Goal: Task Accomplishment & Management: Manage account settings

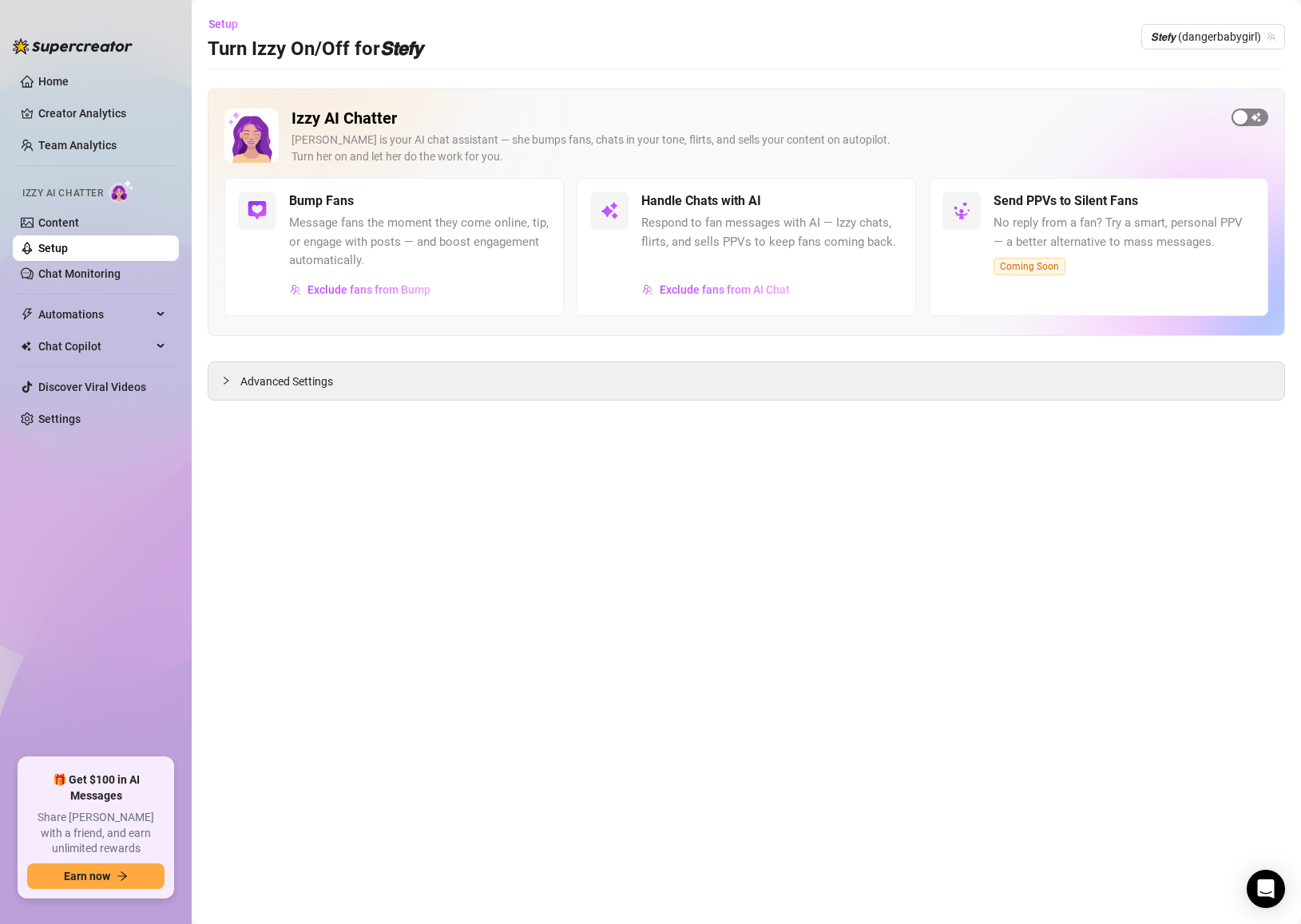
click at [1237, 115] on div "button" at bounding box center [1240, 118] width 14 height 14
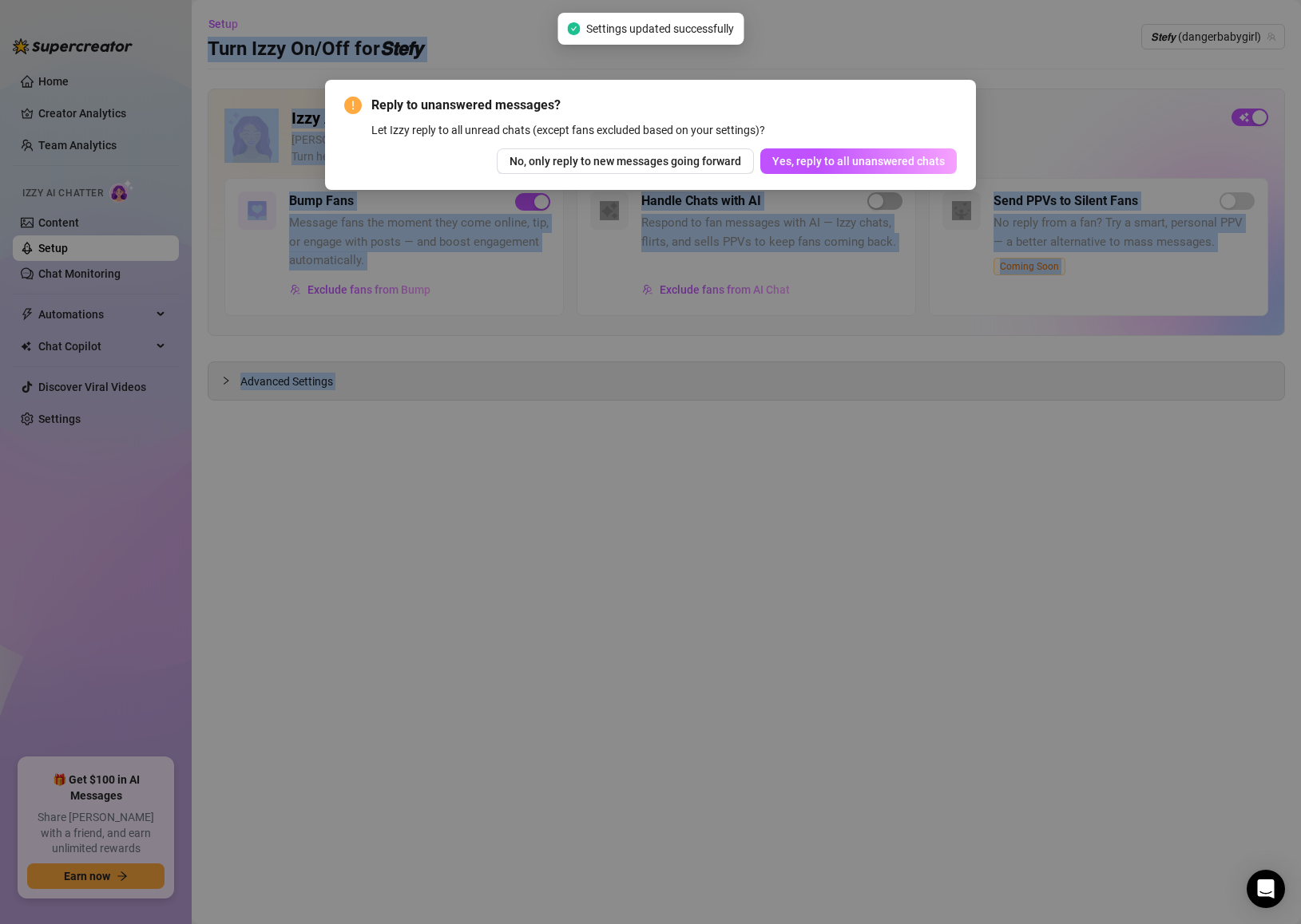
drag, startPoint x: 657, startPoint y: 5, endPoint x: 467, endPoint y: -27, distance: 192.7
click at [467, 0] on html "Home Creator Analytics Team Analytics Izzy AI Chatter Content Setup Chat Monito…" at bounding box center [650, 462] width 1301 height 924
click at [846, 164] on span "Yes, reply to all unanswered chats" at bounding box center [858, 161] width 172 height 12
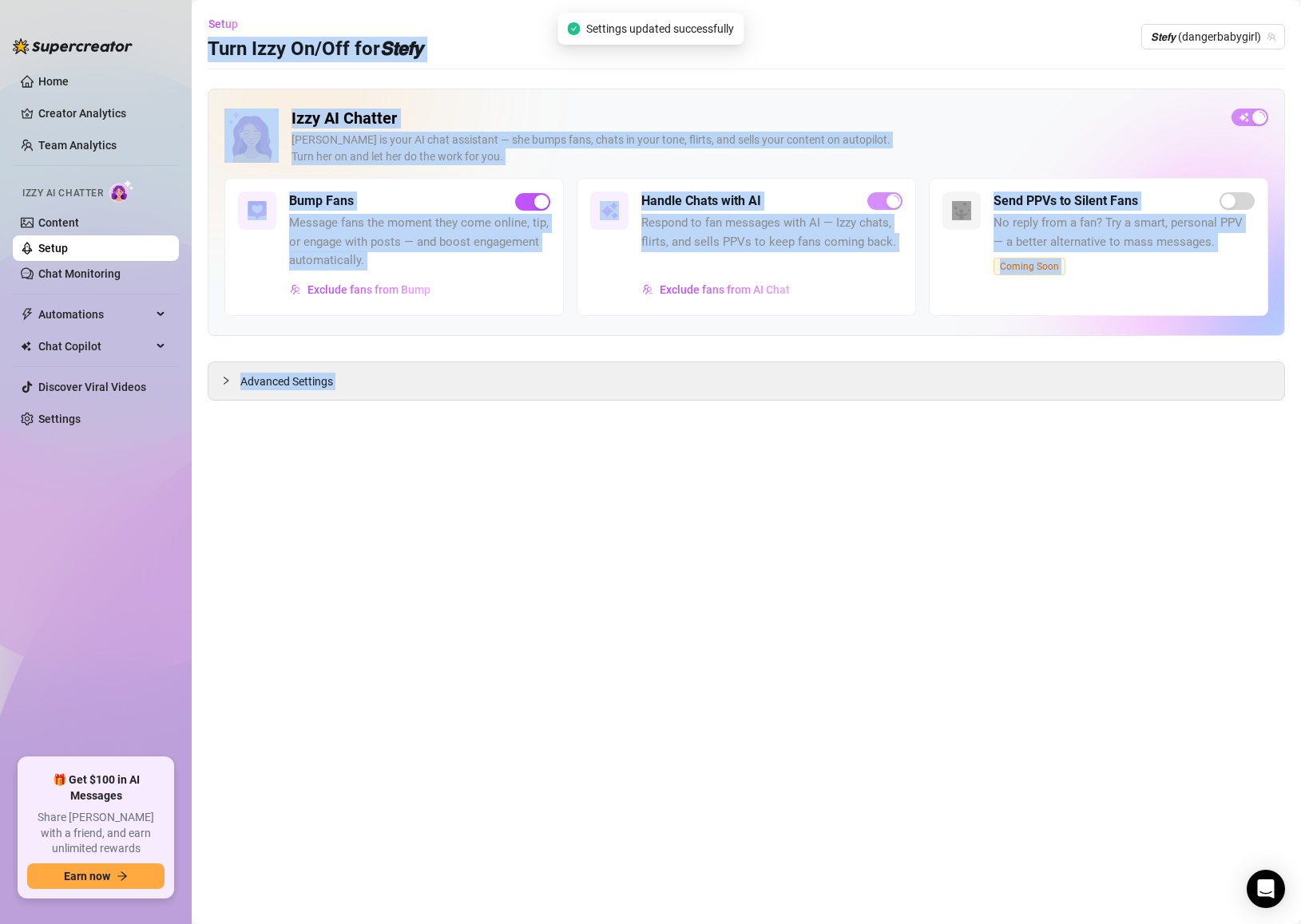
click at [1189, 21] on div "Setup Turn Izzy On/Off for 𝙎𝙩𝙚𝙛𝙮 𝙎𝙩𝙚𝙛𝙮 (dangerbabygirl)" at bounding box center [746, 37] width 1077 height 51
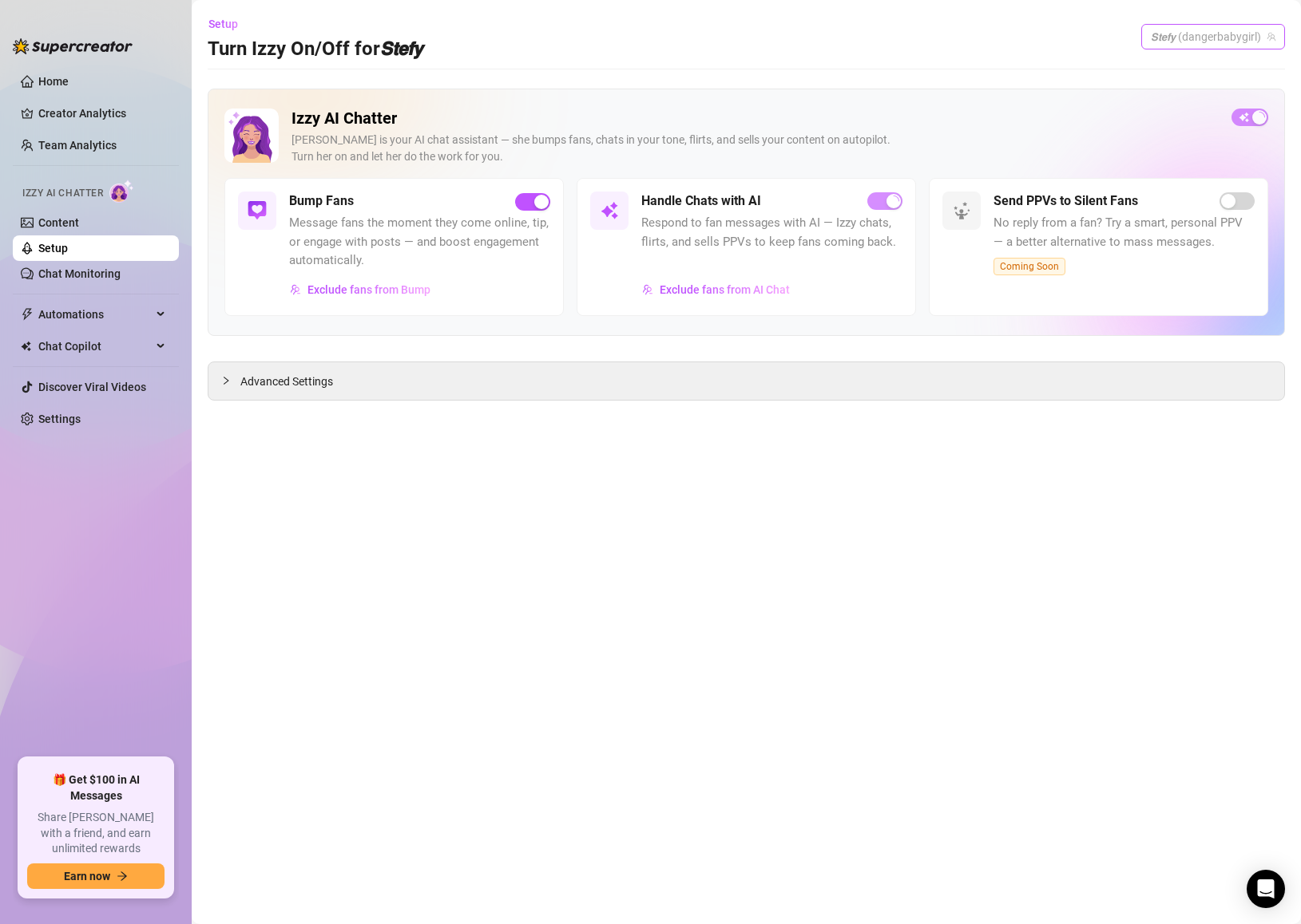
click at [1187, 34] on span "𝙎𝙩𝙚𝙛𝙮 (dangerbabygirl)" at bounding box center [1213, 36] width 125 height 24
click at [1220, 92] on span "( stefysclub )" at bounding box center [1218, 96] width 59 height 18
click at [1238, 119] on span "button" at bounding box center [1250, 118] width 37 height 18
click at [1238, 119] on div "button" at bounding box center [1240, 118] width 14 height 14
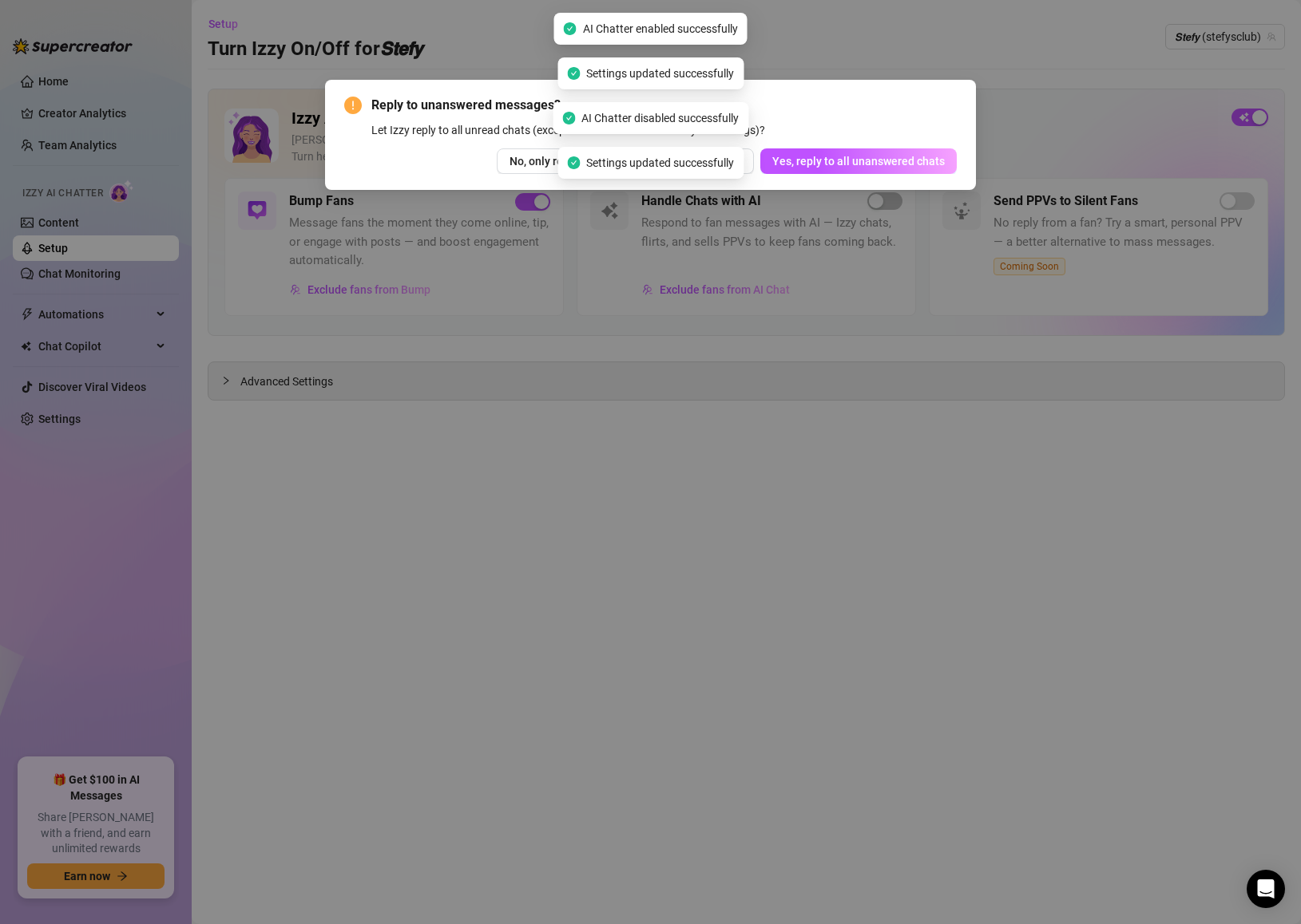
click at [925, 147] on div "Reply to unanswered messages? Let Izzy reply to all unread chats (except fans e…" at bounding box center [650, 134] width 612 height 78
click at [923, 152] on button "Yes, reply to all unanswered chats" at bounding box center [858, 161] width 196 height 26
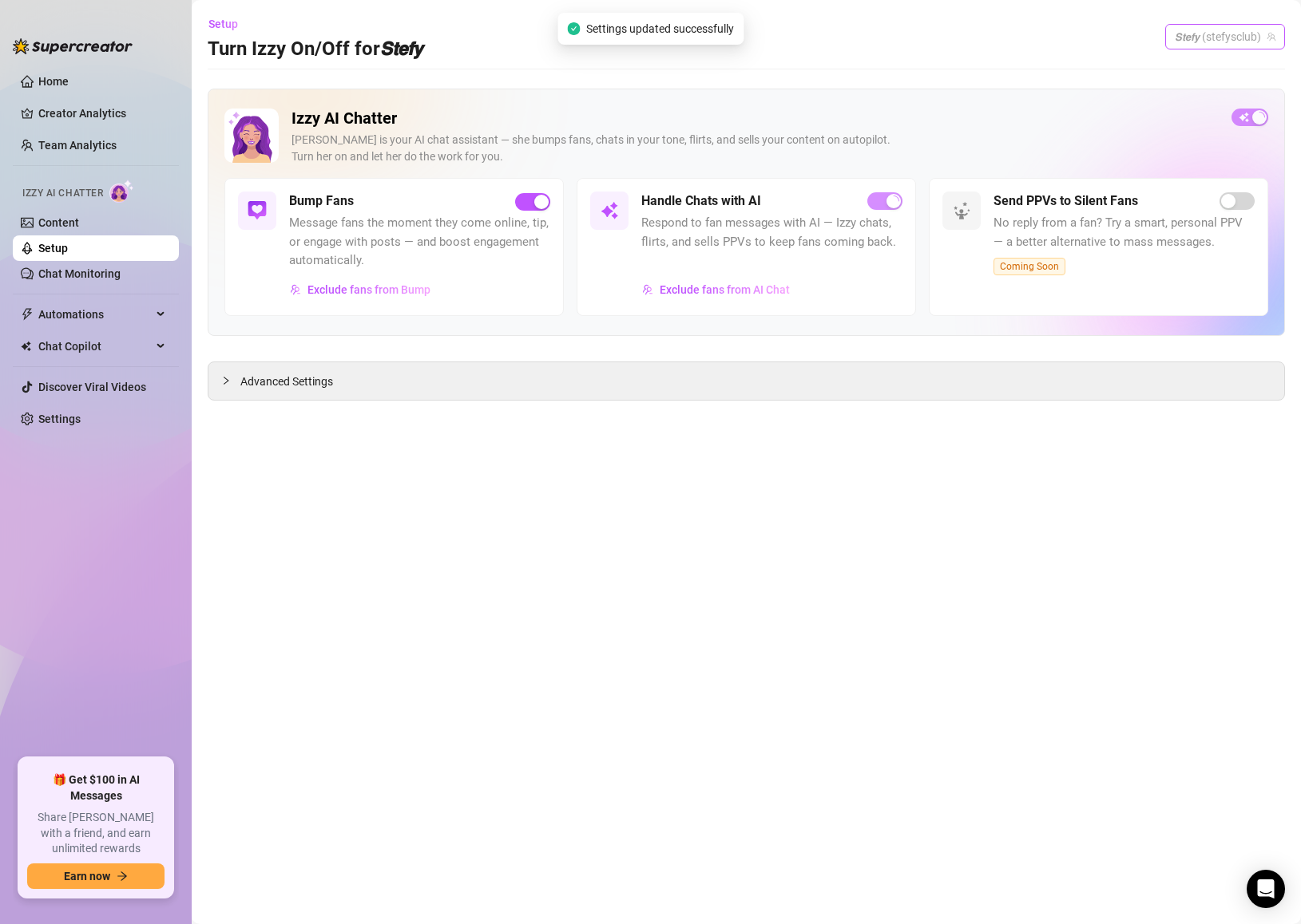
click at [1195, 30] on span "𝙎𝙩𝙚𝙛𝙮 (stefysclub)" at bounding box center [1225, 36] width 101 height 24
click at [1190, 124] on span "( dangerbabygirl )" at bounding box center [1230, 125] width 83 height 18
click at [1244, 29] on span "𝙎𝙩𝙚𝙛𝙮 (dangerbabygirl)" at bounding box center [1213, 36] width 125 height 24
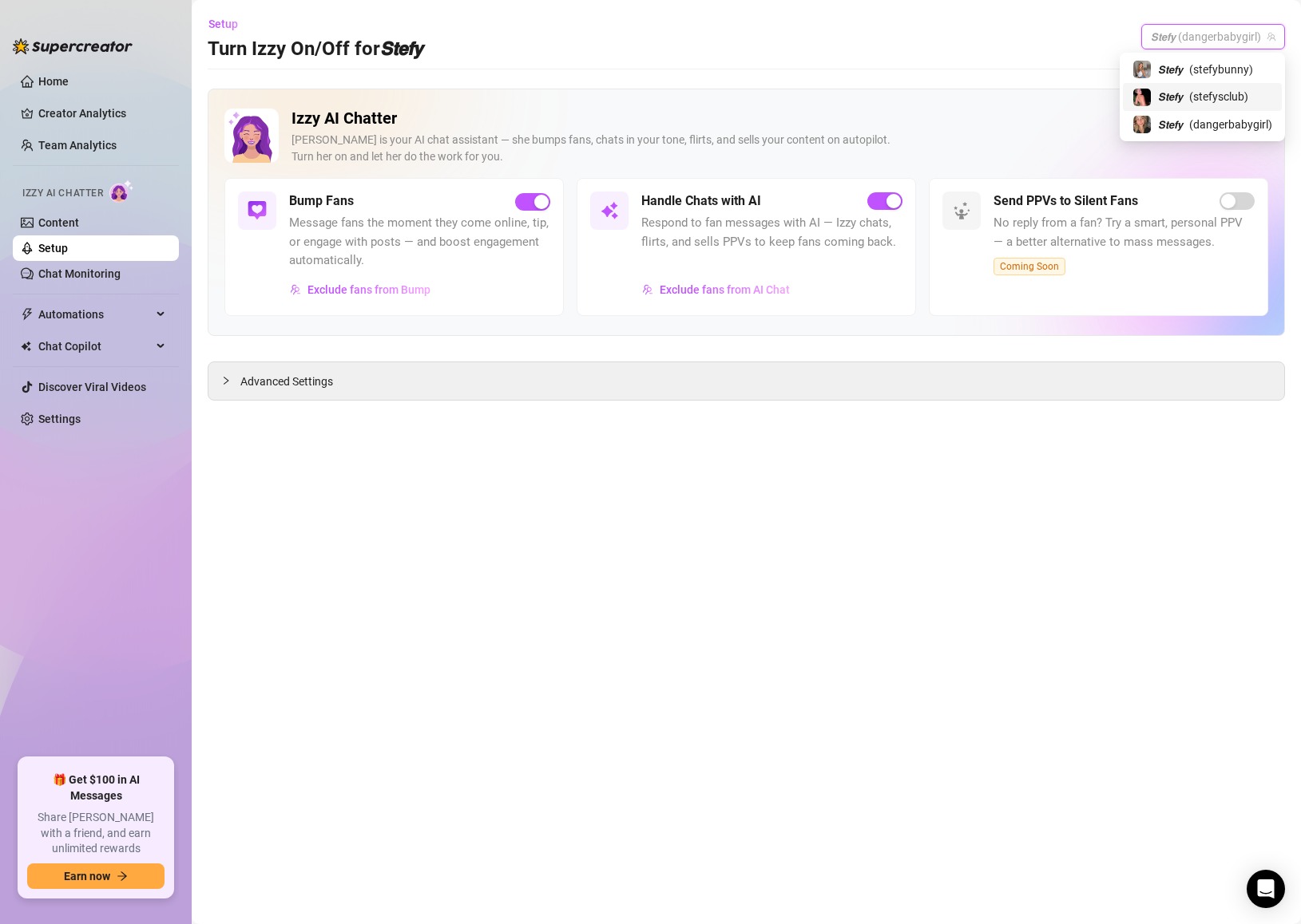
click at [1220, 93] on span "( stefysclub )" at bounding box center [1218, 96] width 59 height 18
click at [1197, 37] on span "𝙎𝙩𝙚𝙛𝙮 (stefysclub)" at bounding box center [1225, 36] width 101 height 24
click at [1195, 63] on span "( stefybunny )" at bounding box center [1221, 70] width 64 height 18
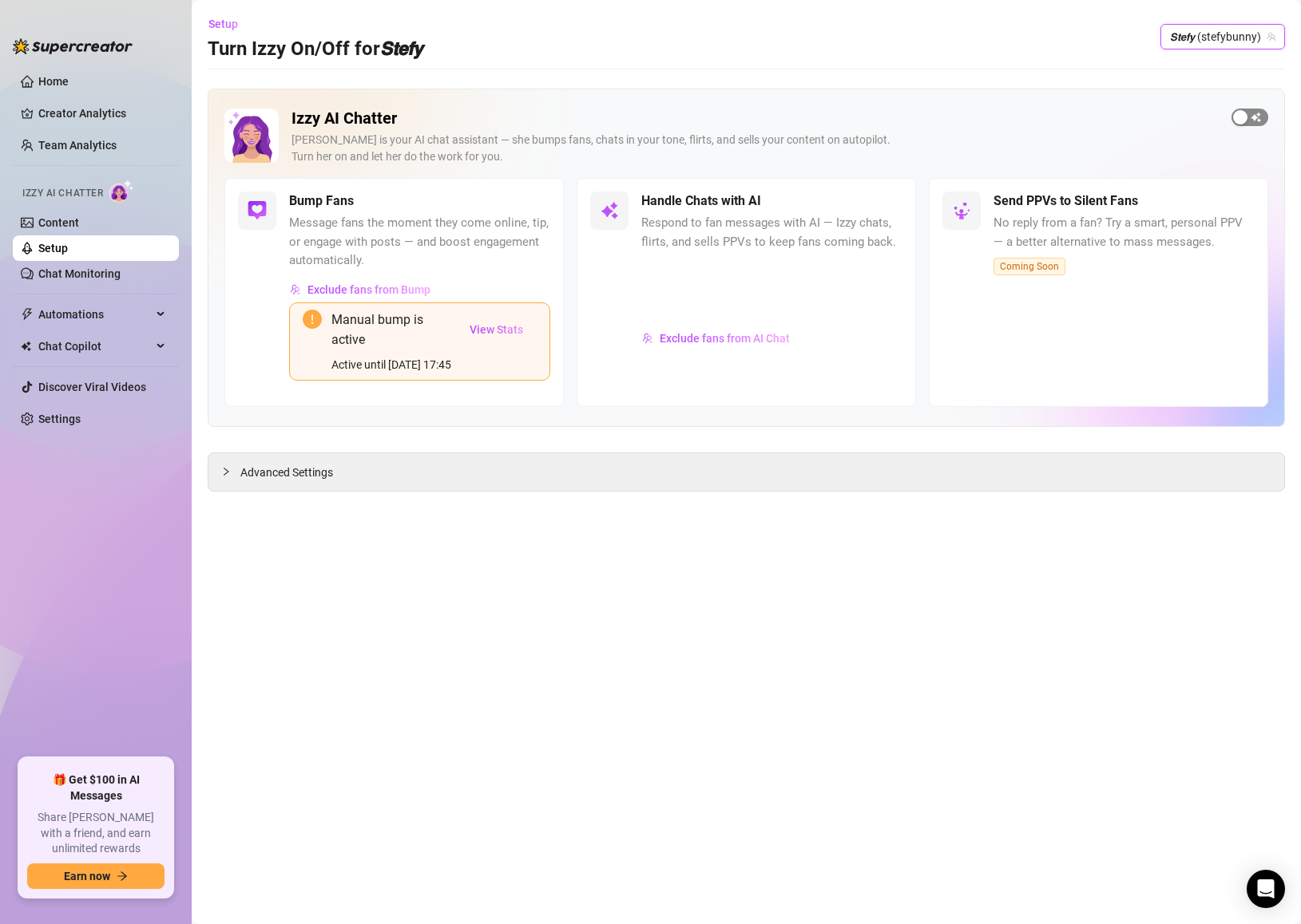
click at [1238, 118] on div "button" at bounding box center [1240, 118] width 14 height 14
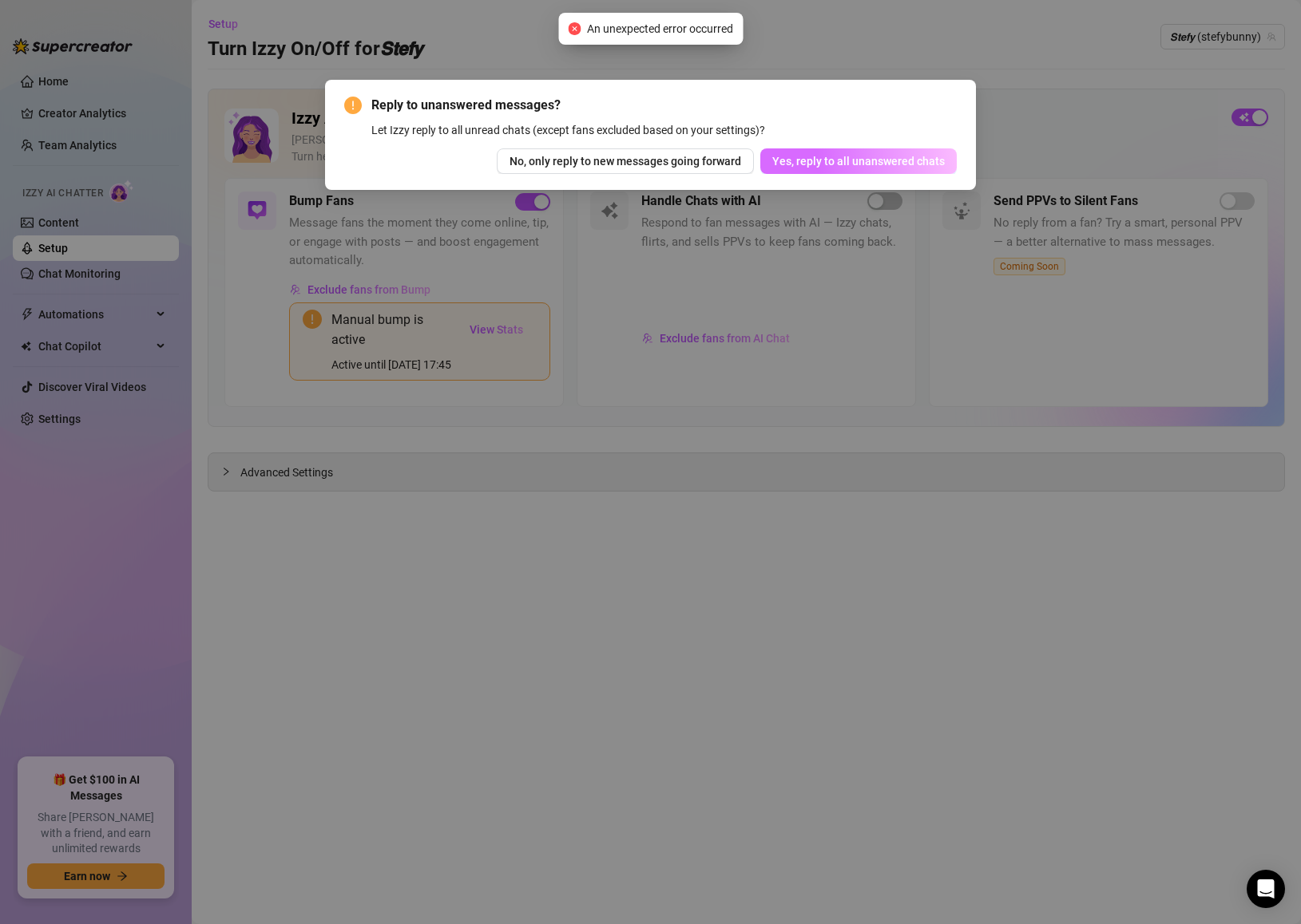
click at [871, 155] on span "Yes, reply to all unanswered chats" at bounding box center [858, 161] width 172 height 12
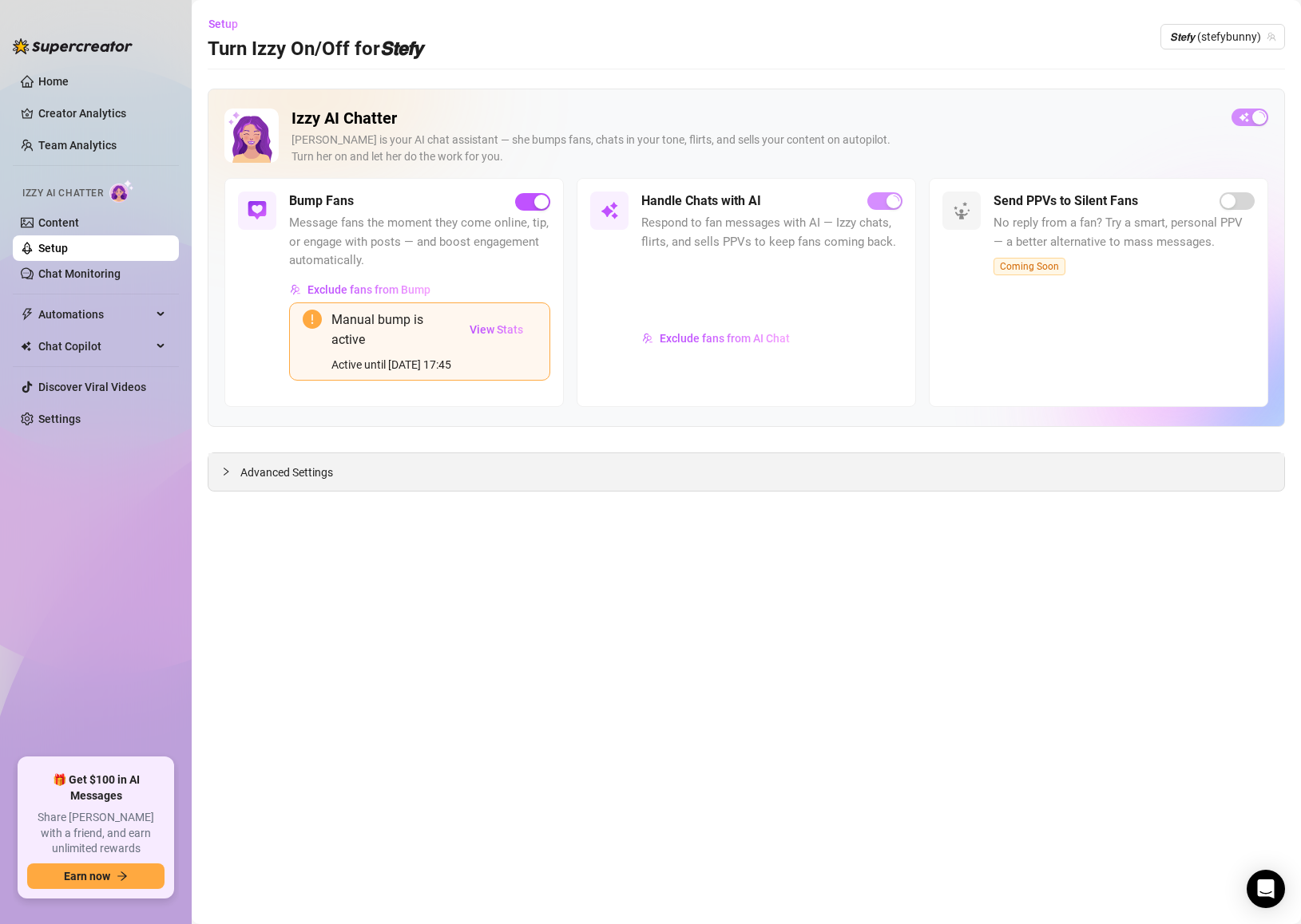
click at [284, 471] on span "Advanced Settings" at bounding box center [287, 473] width 93 height 18
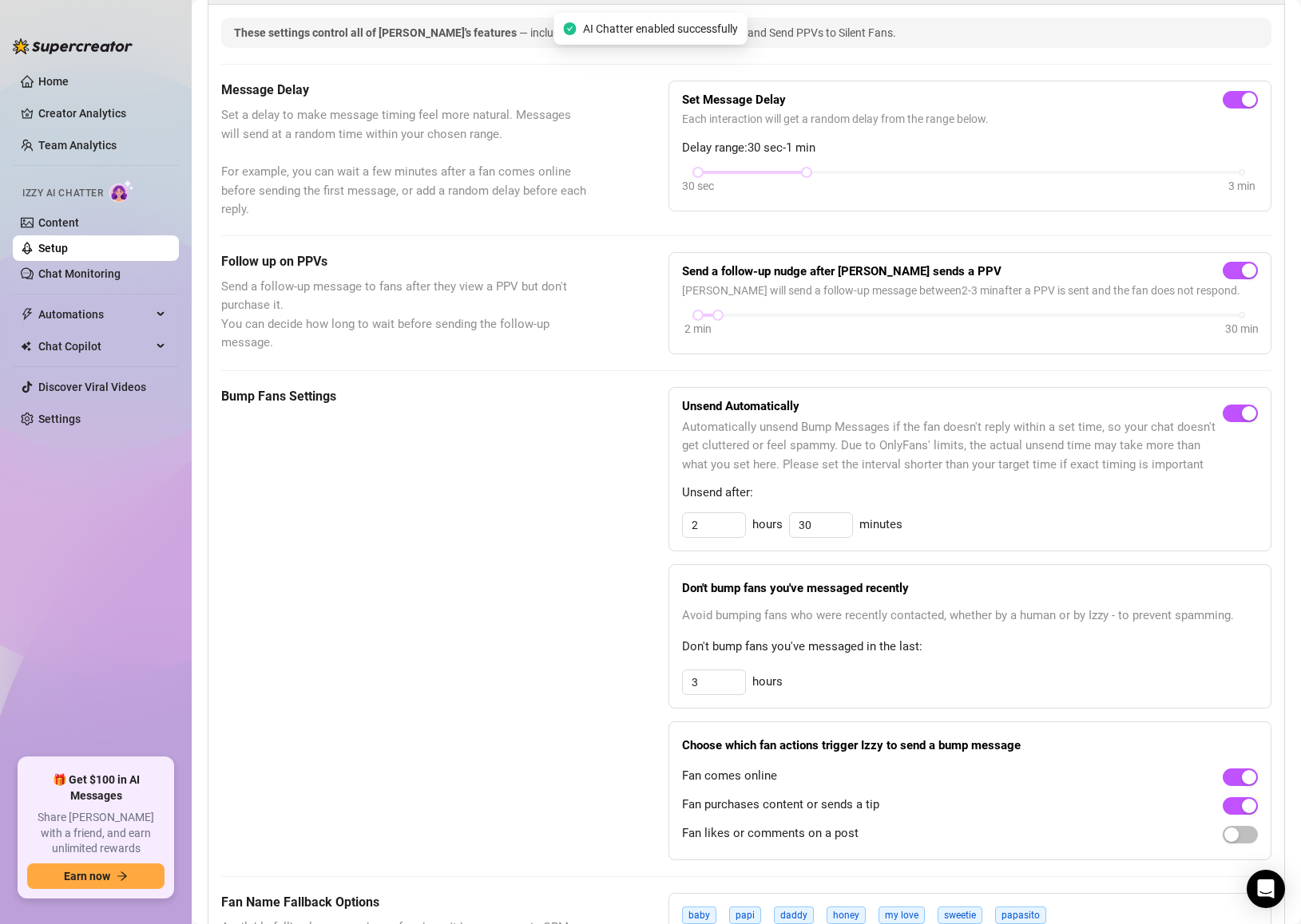
scroll to position [492, 0]
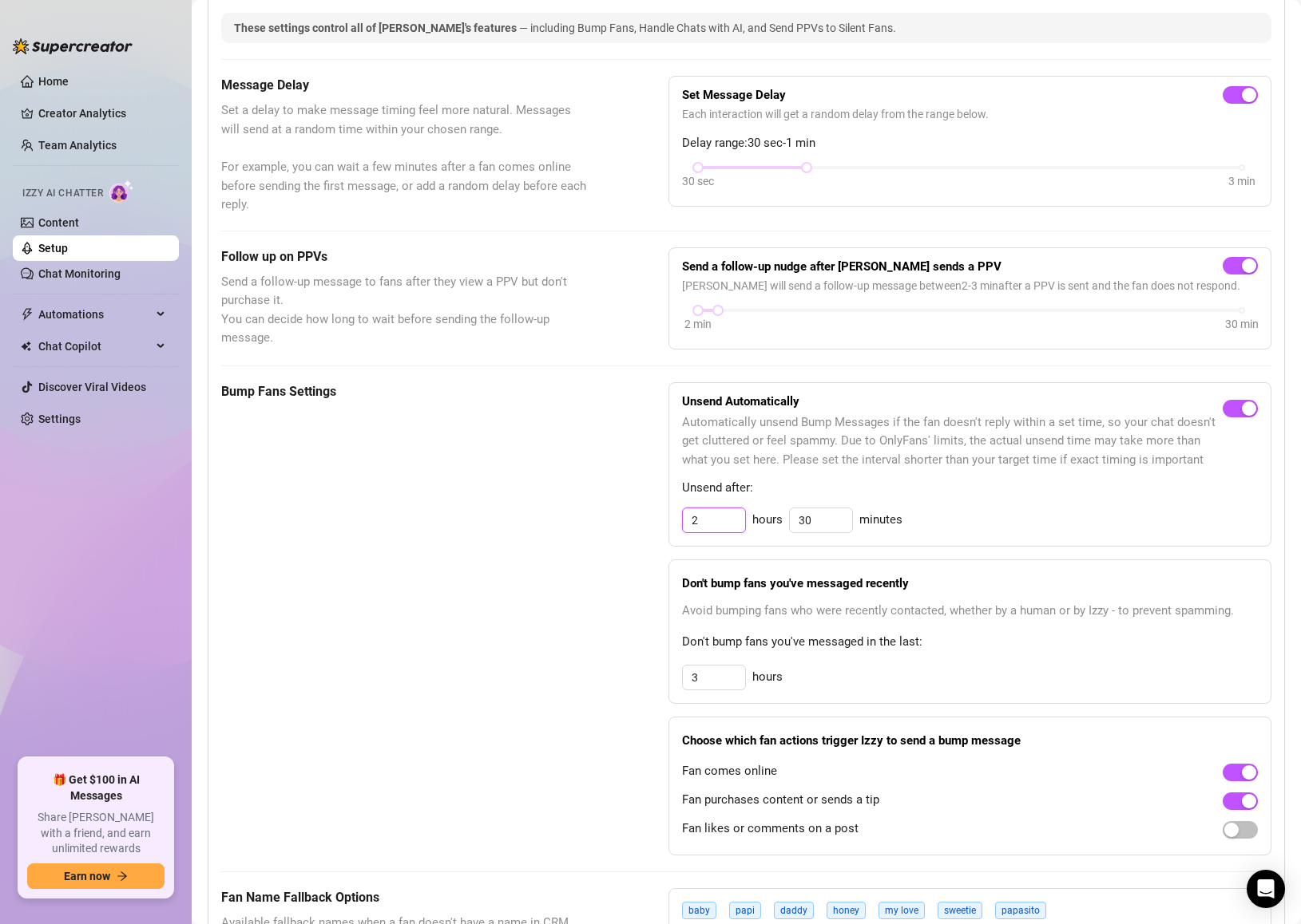
click at [717, 515] on input "2" at bounding box center [714, 520] width 62 height 24
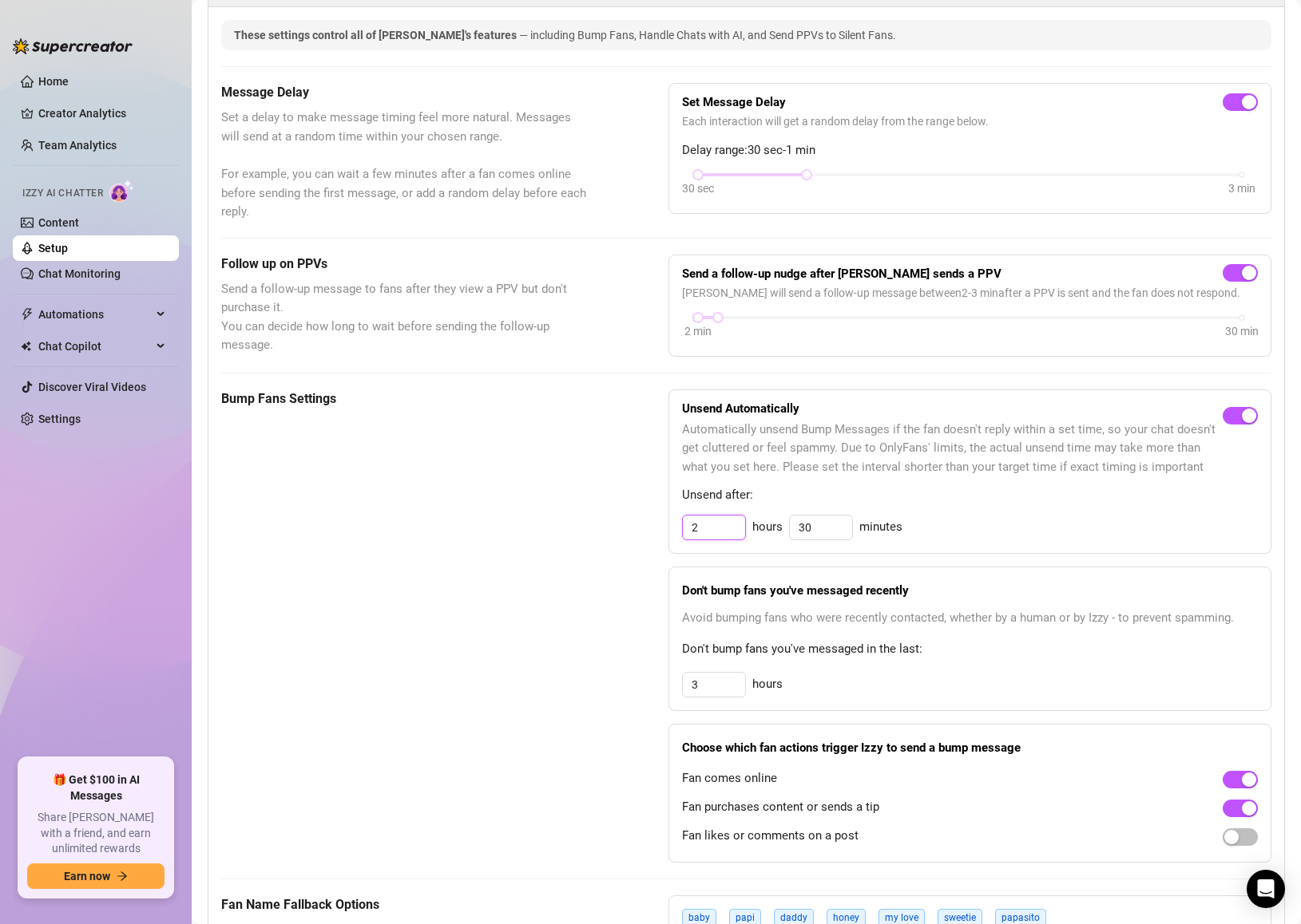
drag, startPoint x: 719, startPoint y: 515, endPoint x: 677, endPoint y: 516, distance: 42.0
click at [677, 516] on div "Unsend Automatically Automatically unsend Bump Messages if the fan doesn't repl…" at bounding box center [970, 472] width 603 height 164
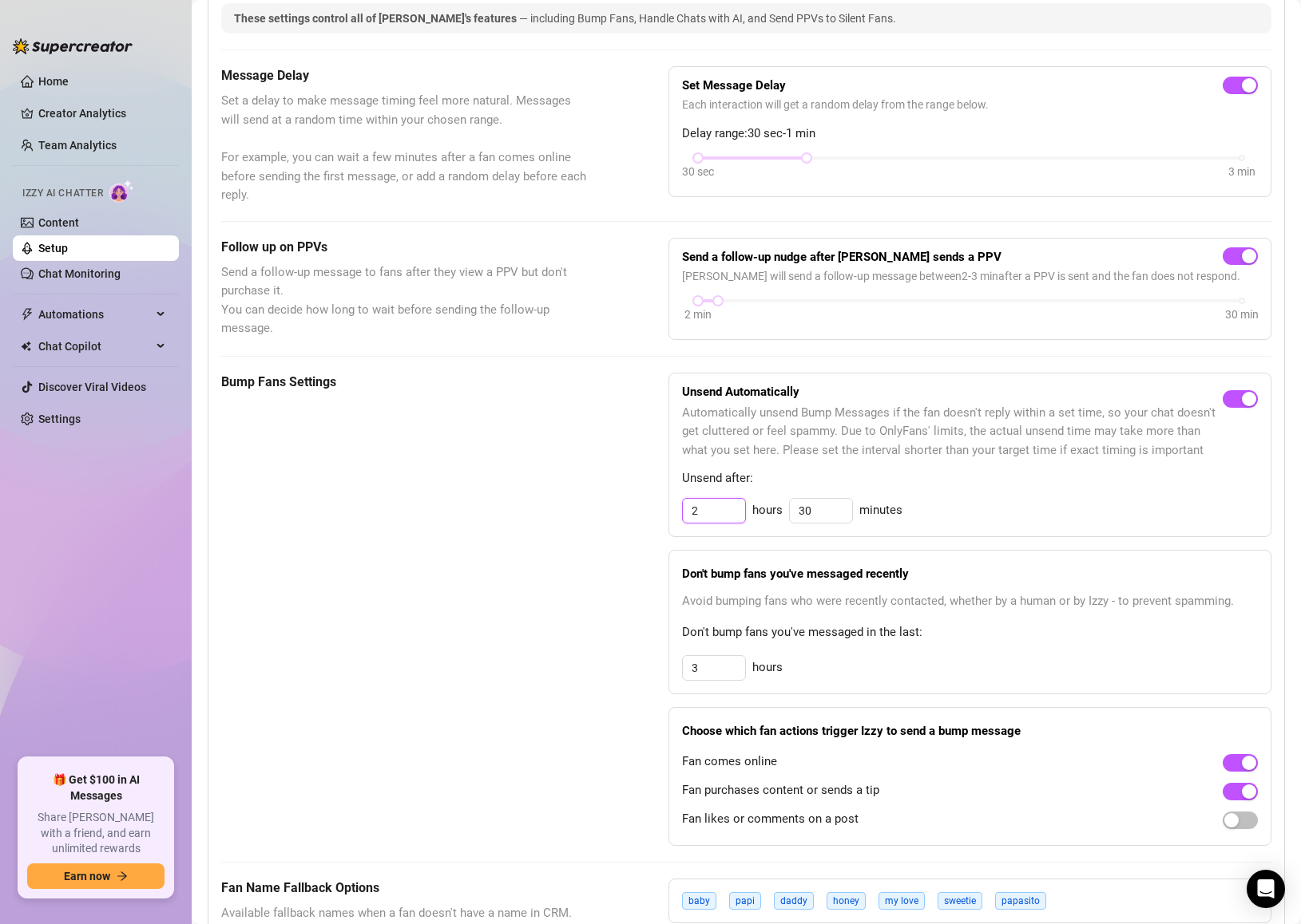
scroll to position [506, 0]
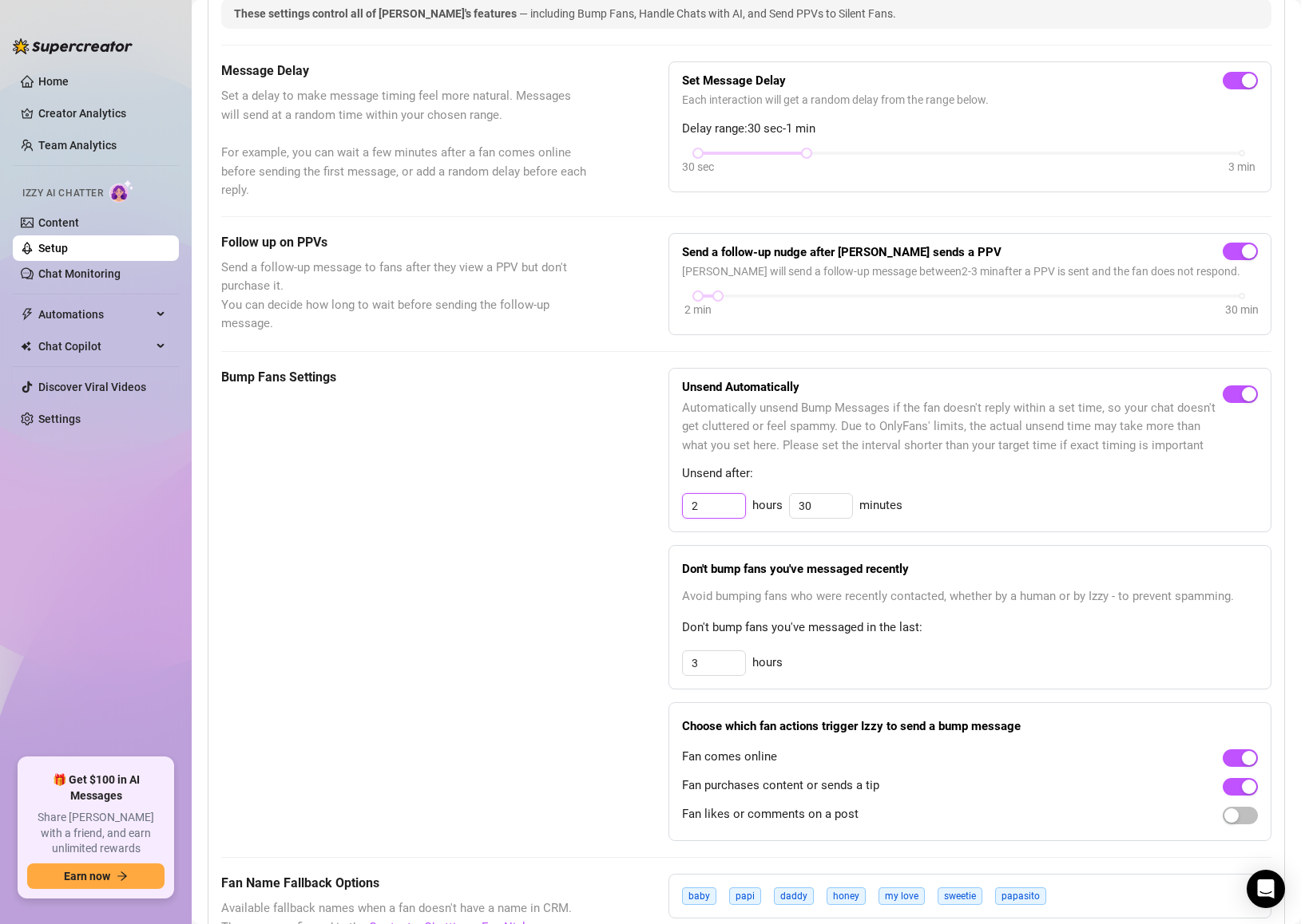
drag, startPoint x: 707, startPoint y: 505, endPoint x: 672, endPoint y: 505, distance: 35.0
click at [672, 505] on div "Unsend Automatically Automatically unsend Bump Messages if the fan doesn't repl…" at bounding box center [970, 450] width 603 height 164
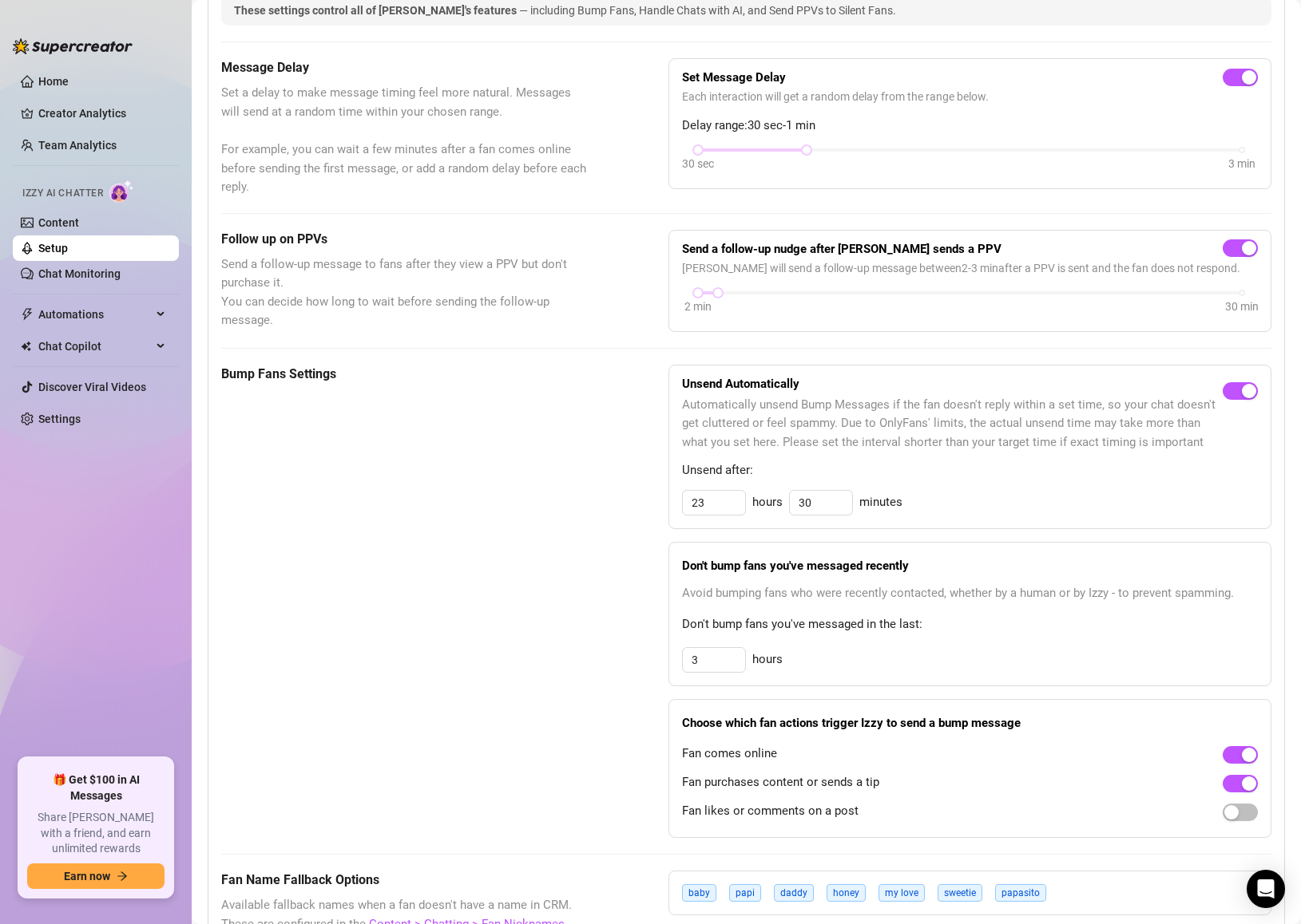
click at [976, 521] on div "Unsend Automatically Automatically unsend Bump Messages if the fan doesn't repl…" at bounding box center [970, 447] width 603 height 164
drag, startPoint x: 723, startPoint y: 509, endPoint x: 664, endPoint y: 500, distance: 59.7
click at [664, 500] on div "Bump Fans Settings Unsend Automatically Automatically unsend Bump Messages if t…" at bounding box center [746, 601] width 1050 height 473
type input "8"
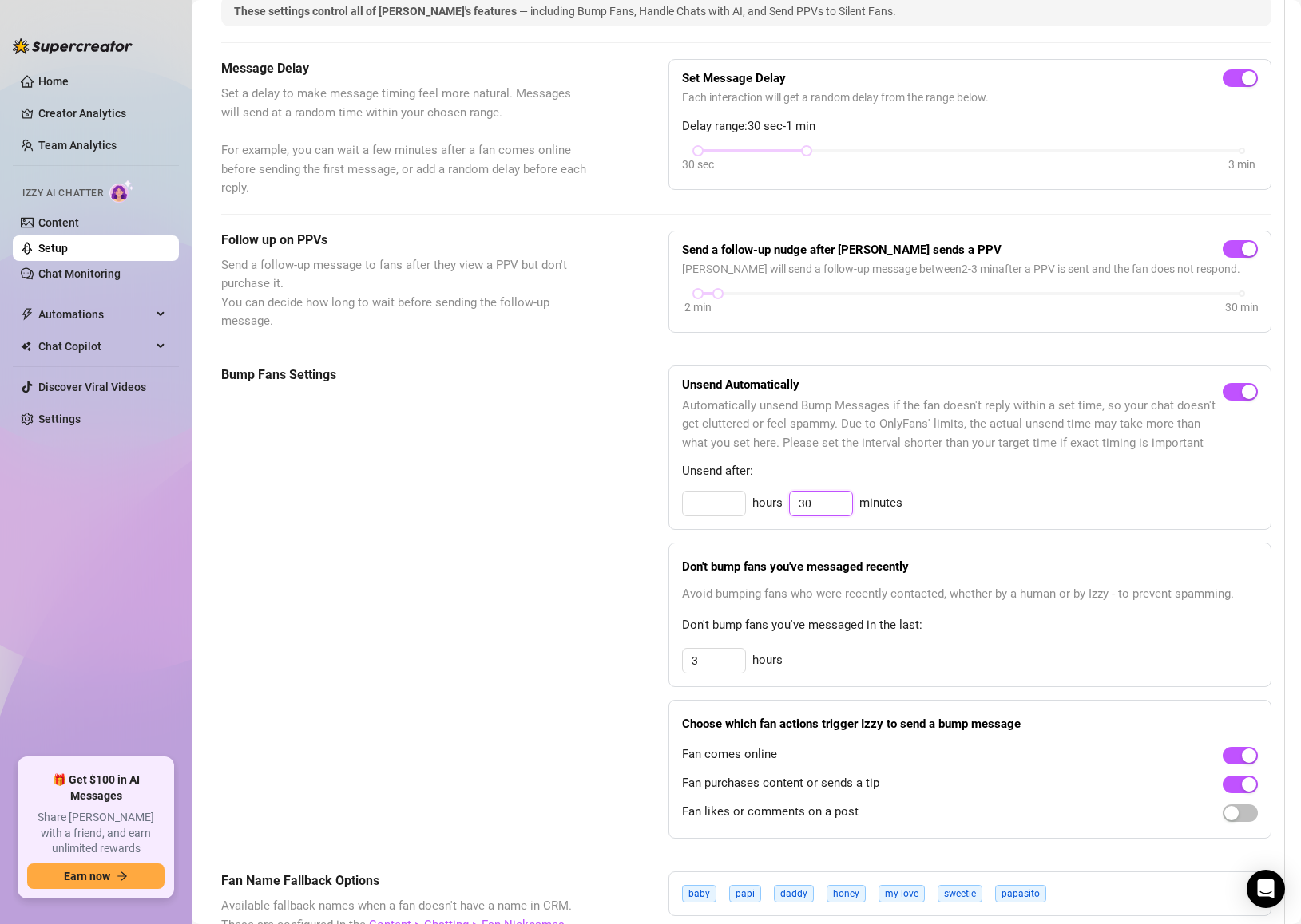
drag, startPoint x: 814, startPoint y: 508, endPoint x: 783, endPoint y: 504, distance: 31.3
click at [783, 504] on div "hours 30 minutes" at bounding box center [969, 503] width 576 height 26
type input "0"
type input "30"
click at [603, 577] on div "Bump Fans Settings Unsend Automatically Automatically unsend Bump Messages if t…" at bounding box center [746, 601] width 1050 height 473
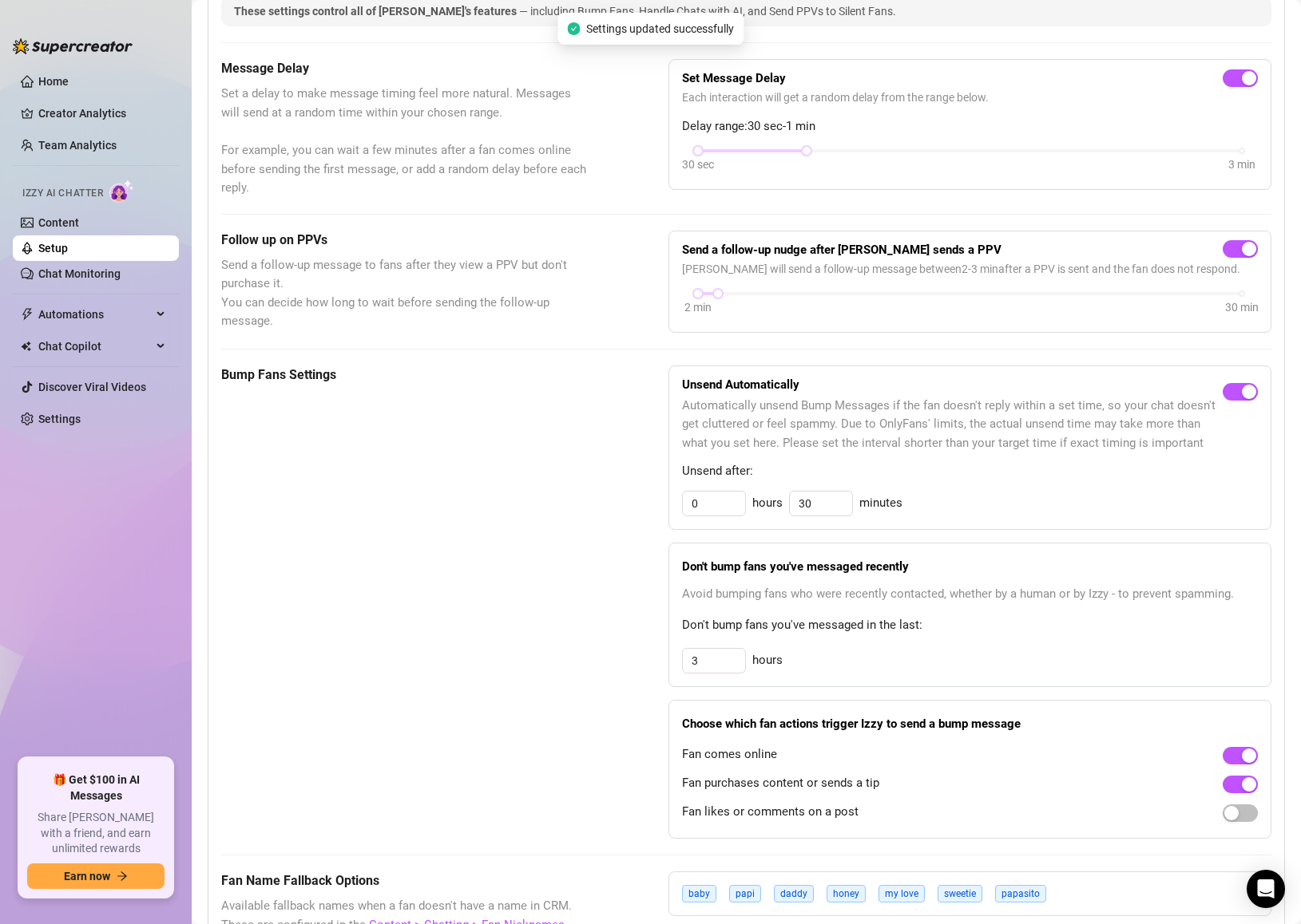
scroll to position [513, 0]
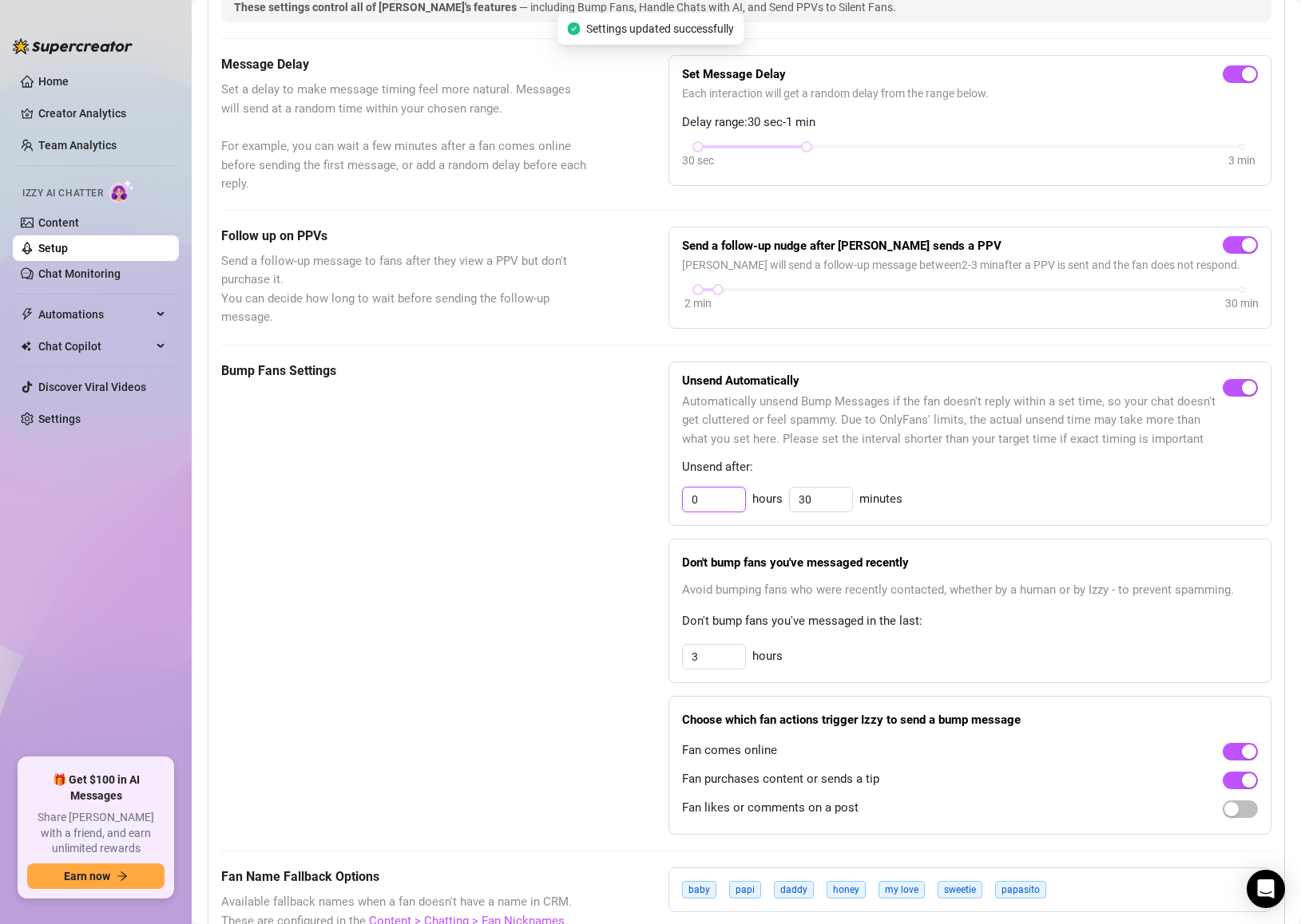
drag, startPoint x: 718, startPoint y: 505, endPoint x: 652, endPoint y: 502, distance: 66.1
click at [652, 502] on div "Bump Fans Settings Unsend Automatically Automatically unsend Bump Messages if t…" at bounding box center [746, 598] width 1050 height 473
type input "2"
type input "23"
click at [826, 562] on strong "Don't bump fans you've messaged recently" at bounding box center [795, 562] width 226 height 14
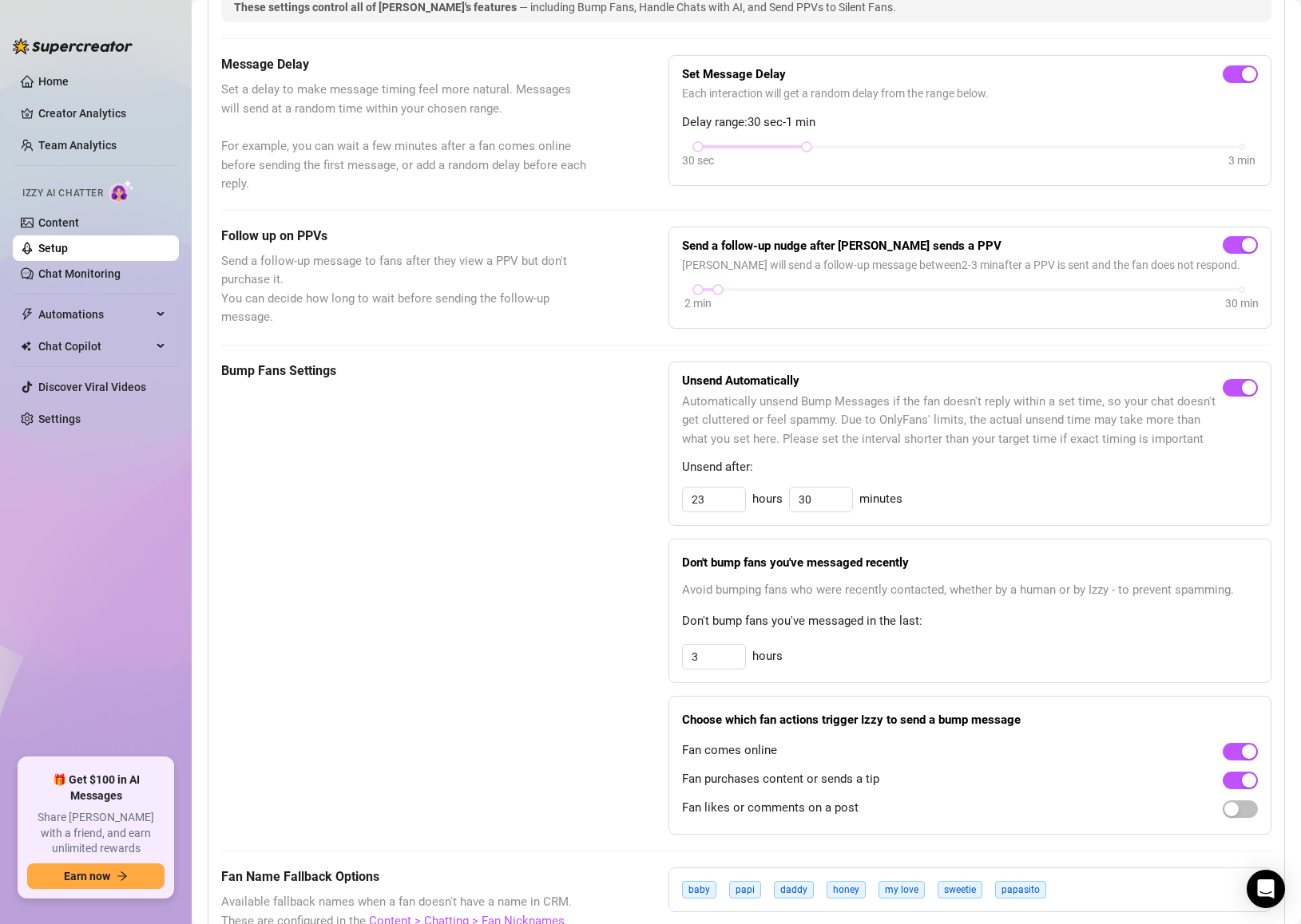
scroll to position [515, 0]
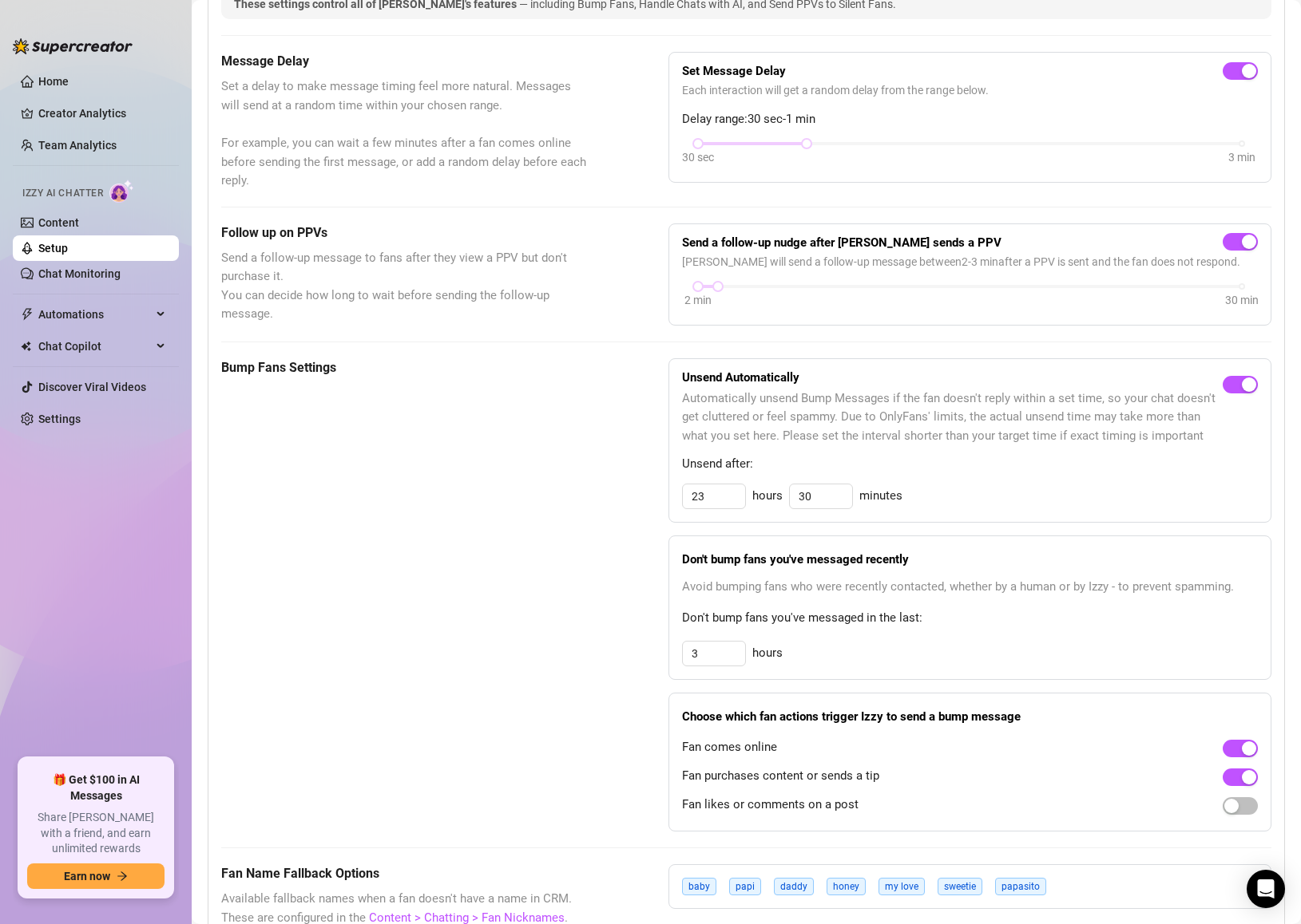
click at [833, 515] on div "Unsend Automatically Automatically unsend Bump Messages if the fan doesn't repl…" at bounding box center [970, 440] width 603 height 164
drag, startPoint x: 808, startPoint y: 500, endPoint x: 716, endPoint y: 488, distance: 92.8
click at [716, 488] on div "23 hours 30 minutes" at bounding box center [969, 496] width 576 height 26
type input "10"
click at [684, 517] on div "Unsend Automatically Automatically unsend Bump Messages if the fan doesn't repl…" at bounding box center [970, 440] width 603 height 164
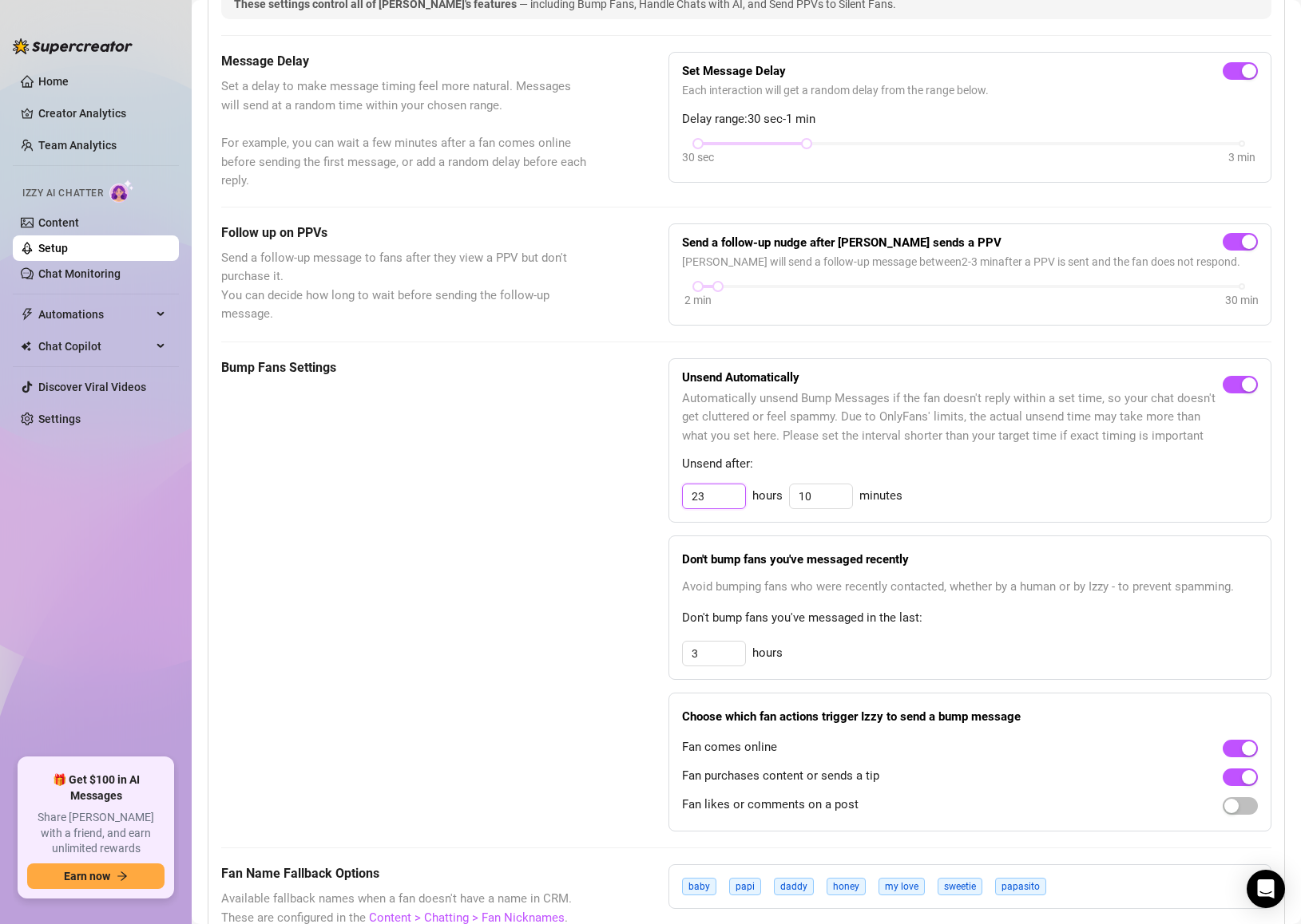
click at [704, 500] on input "23" at bounding box center [714, 496] width 62 height 24
type input "23"
click at [1106, 485] on div "23 hours 10 minutes" at bounding box center [969, 496] width 576 height 26
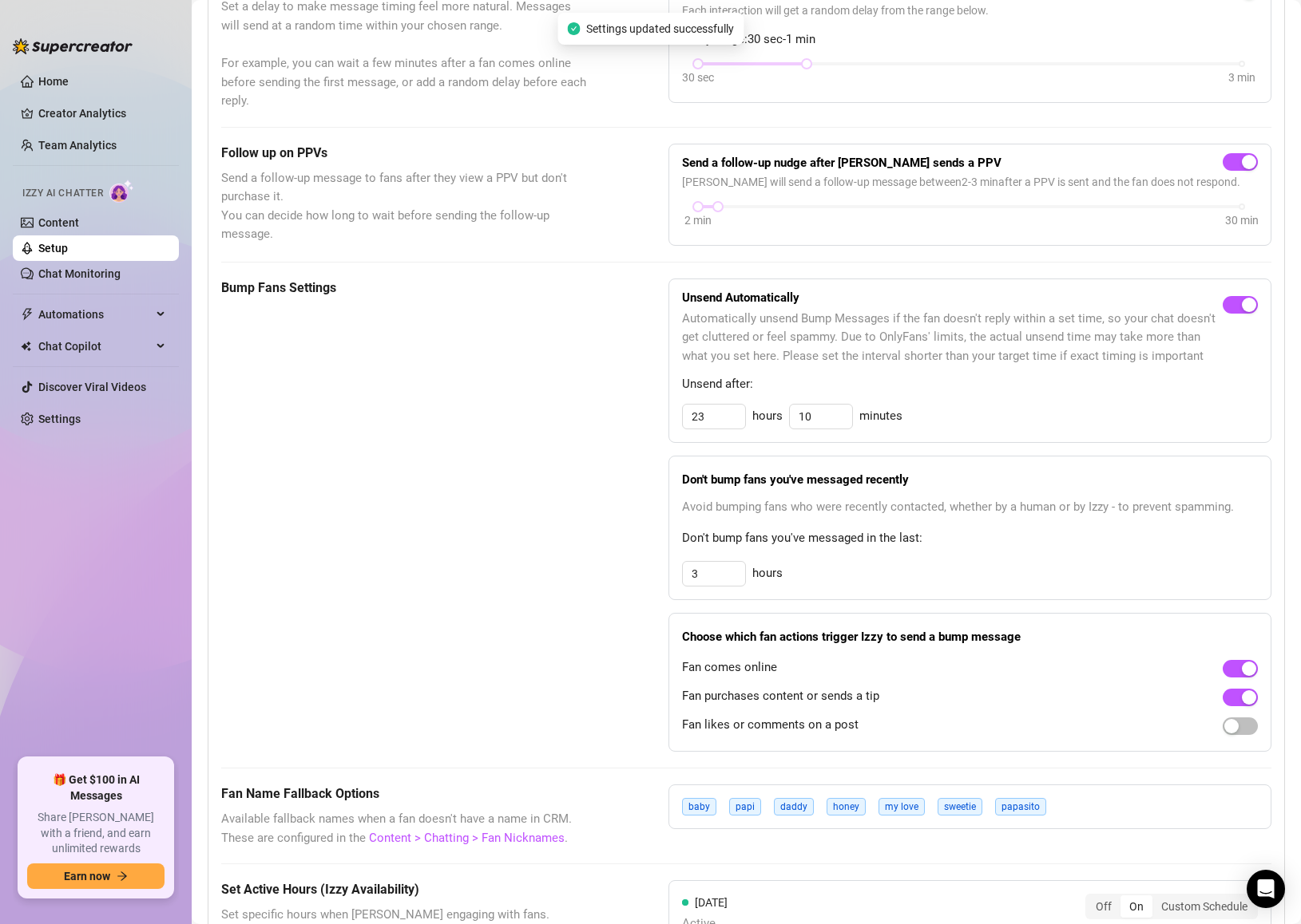
scroll to position [596, 0]
drag, startPoint x: 696, startPoint y: 573, endPoint x: 669, endPoint y: 571, distance: 27.1
click at [669, 571] on div "Don't bump fans you've messaged recently Avoid bumping fans who were recently c…" at bounding box center [970, 527] width 603 height 144
type input "2"
click at [911, 623] on div "Choose which fan actions trigger Izzy to send a bump message Fan comes online F…" at bounding box center [970, 681] width 603 height 139
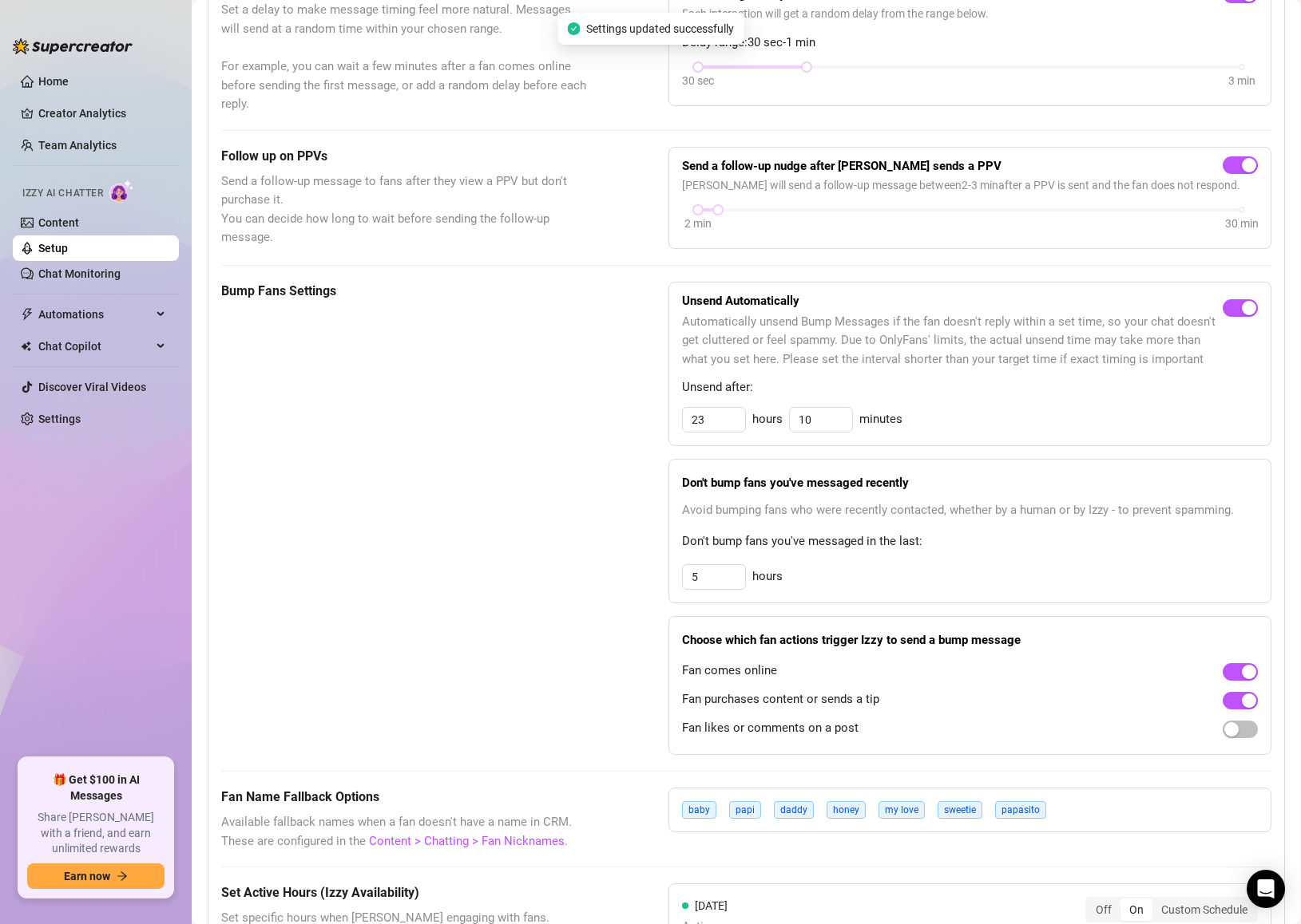
click at [965, 575] on div "5 hours" at bounding box center [969, 577] width 576 height 26
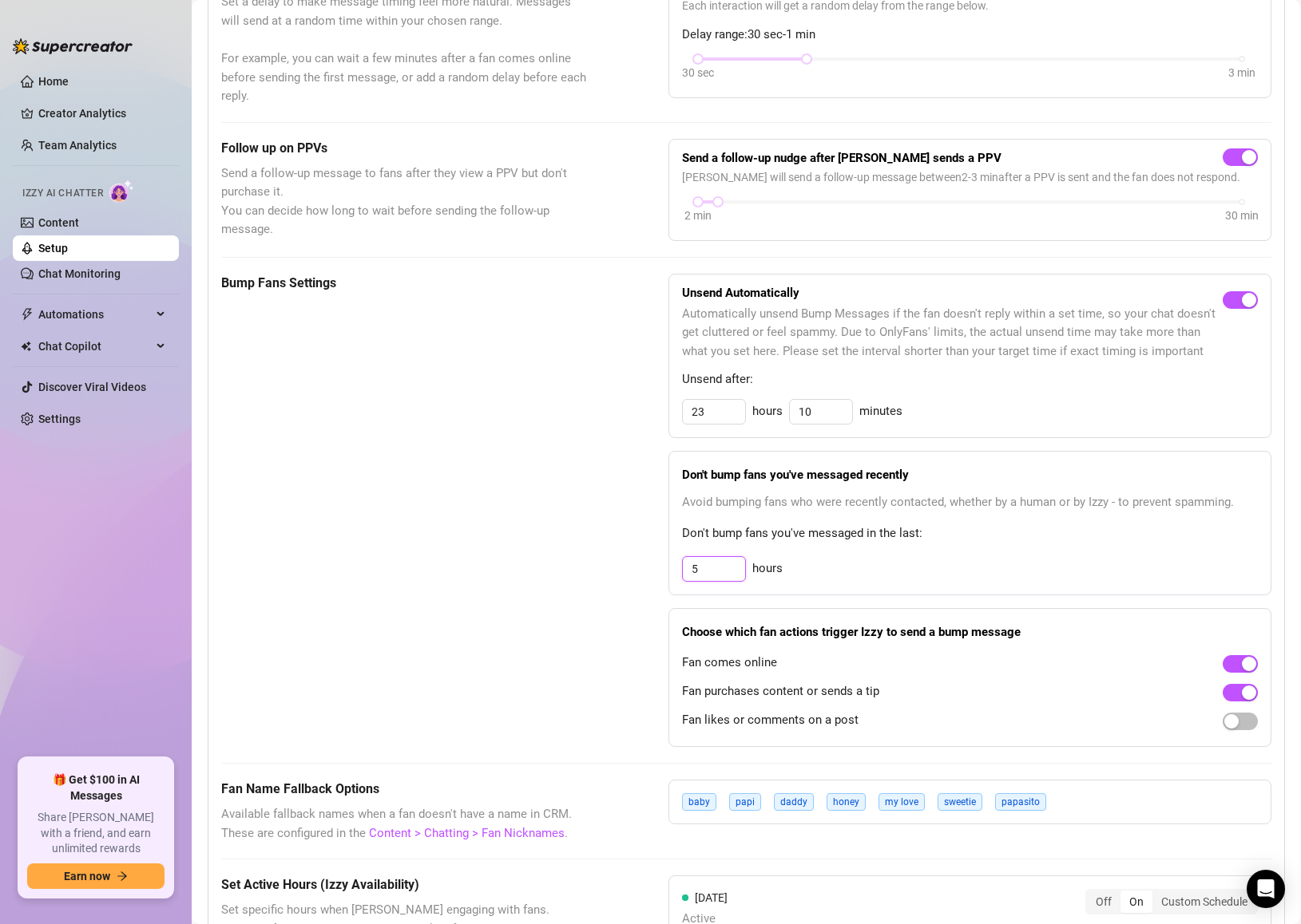
click at [701, 574] on input "5" at bounding box center [714, 569] width 62 height 24
drag, startPoint x: 701, startPoint y: 574, endPoint x: 683, endPoint y: 574, distance: 18.0
click at [683, 574] on input "5" at bounding box center [714, 569] width 62 height 24
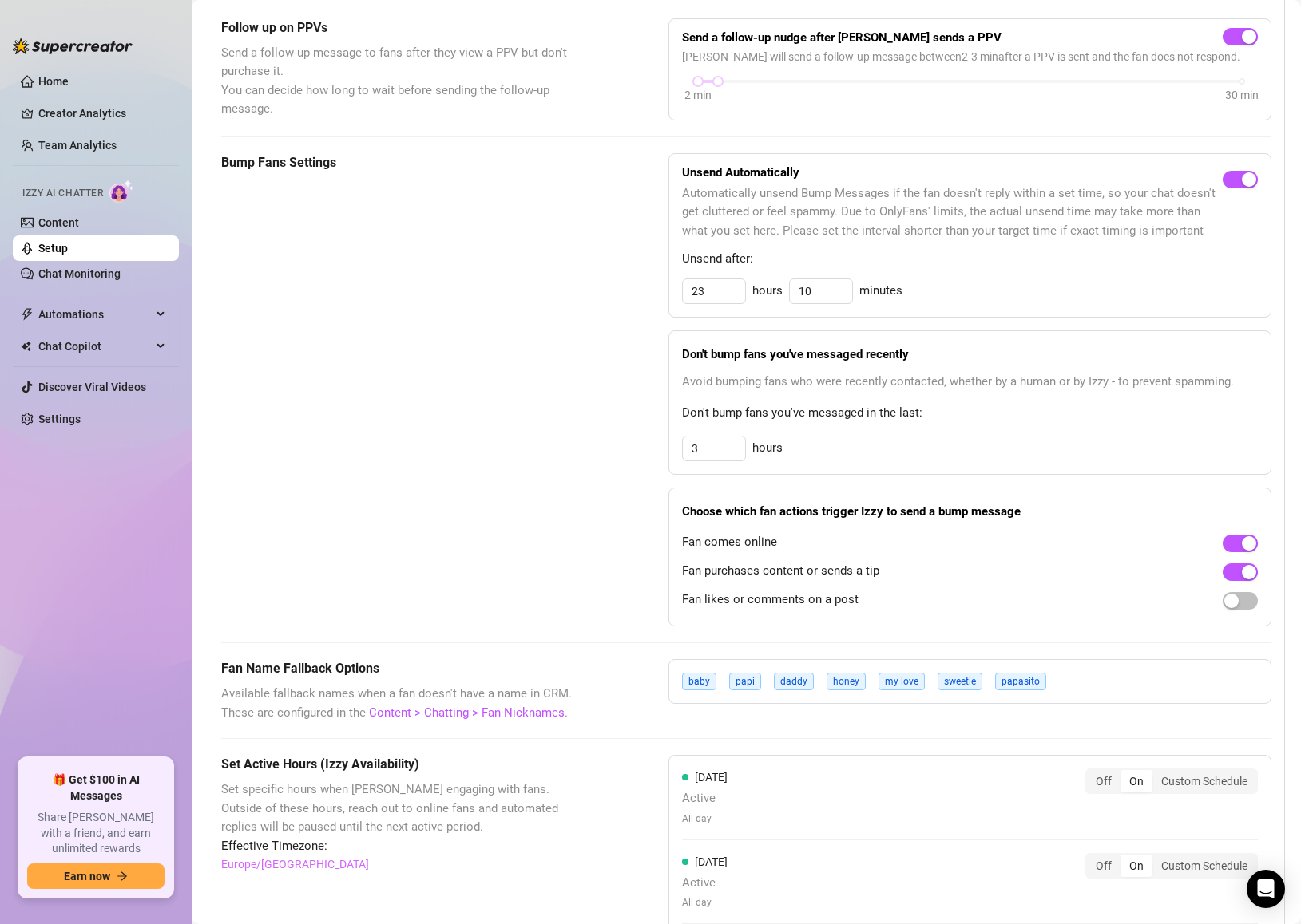
click at [1274, 448] on div "These settings control all of [PERSON_NAME]'s features — including Bump Fans, H…" at bounding box center [746, 627] width 1075 height 1713
drag, startPoint x: 705, startPoint y: 452, endPoint x: 616, endPoint y: 469, distance: 90.6
click at [650, 454] on div "Bump Fans Settings Unsend Automatically Automatically unsend Bump Messages if t…" at bounding box center [746, 389] width 1050 height 473
click at [895, 486] on div "Unsend Automatically Automatically unsend Bump Messages if the fan doesn't repl…" at bounding box center [970, 389] width 603 height 473
drag, startPoint x: 694, startPoint y: 443, endPoint x: 681, endPoint y: 447, distance: 13.6
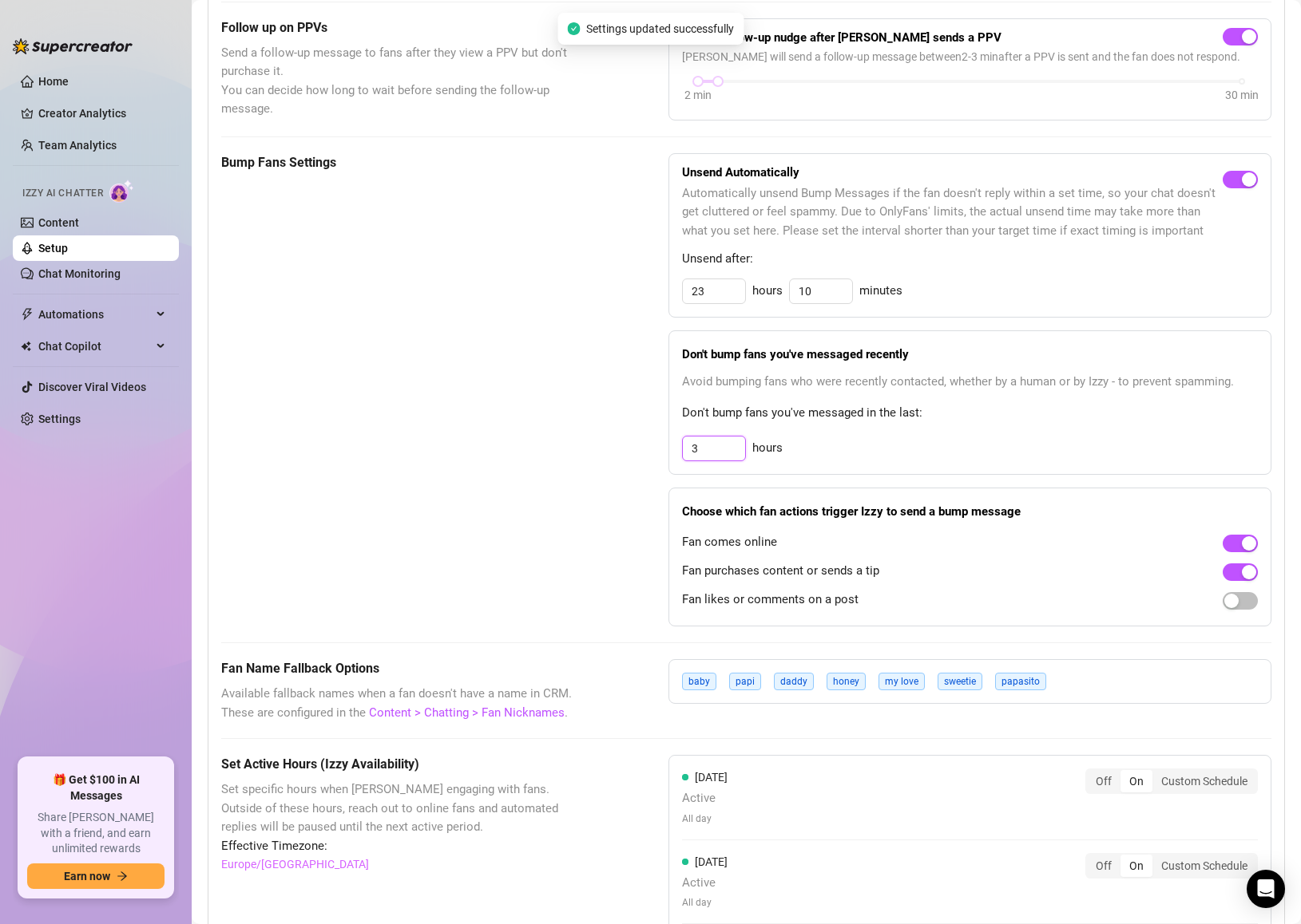
click at [682, 447] on div "3" at bounding box center [714, 448] width 64 height 26
drag, startPoint x: 694, startPoint y: 447, endPoint x: 685, endPoint y: 447, distance: 9.0
click at [685, 447] on input "3" at bounding box center [714, 448] width 62 height 24
drag, startPoint x: 712, startPoint y: 447, endPoint x: 648, endPoint y: 447, distance: 64.0
click at [648, 447] on div "Bump Fans Settings Unsend Automatically Automatically unsend Bump Messages if t…" at bounding box center [746, 389] width 1050 height 473
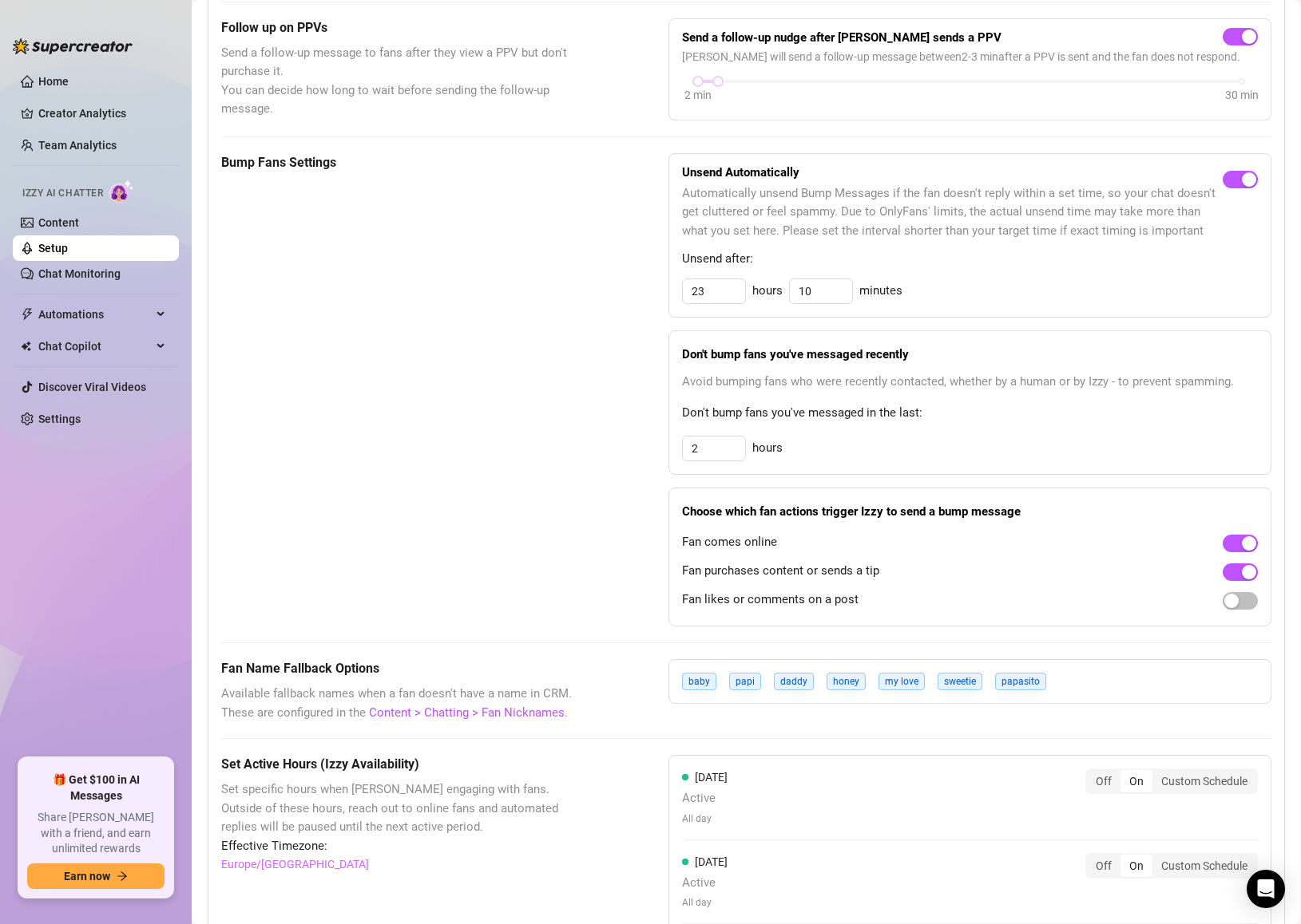
type input "3"
click at [836, 387] on span "Avoid bumping fans who were recently contacted, whether by a human or by Izzy -…" at bounding box center [969, 383] width 576 height 19
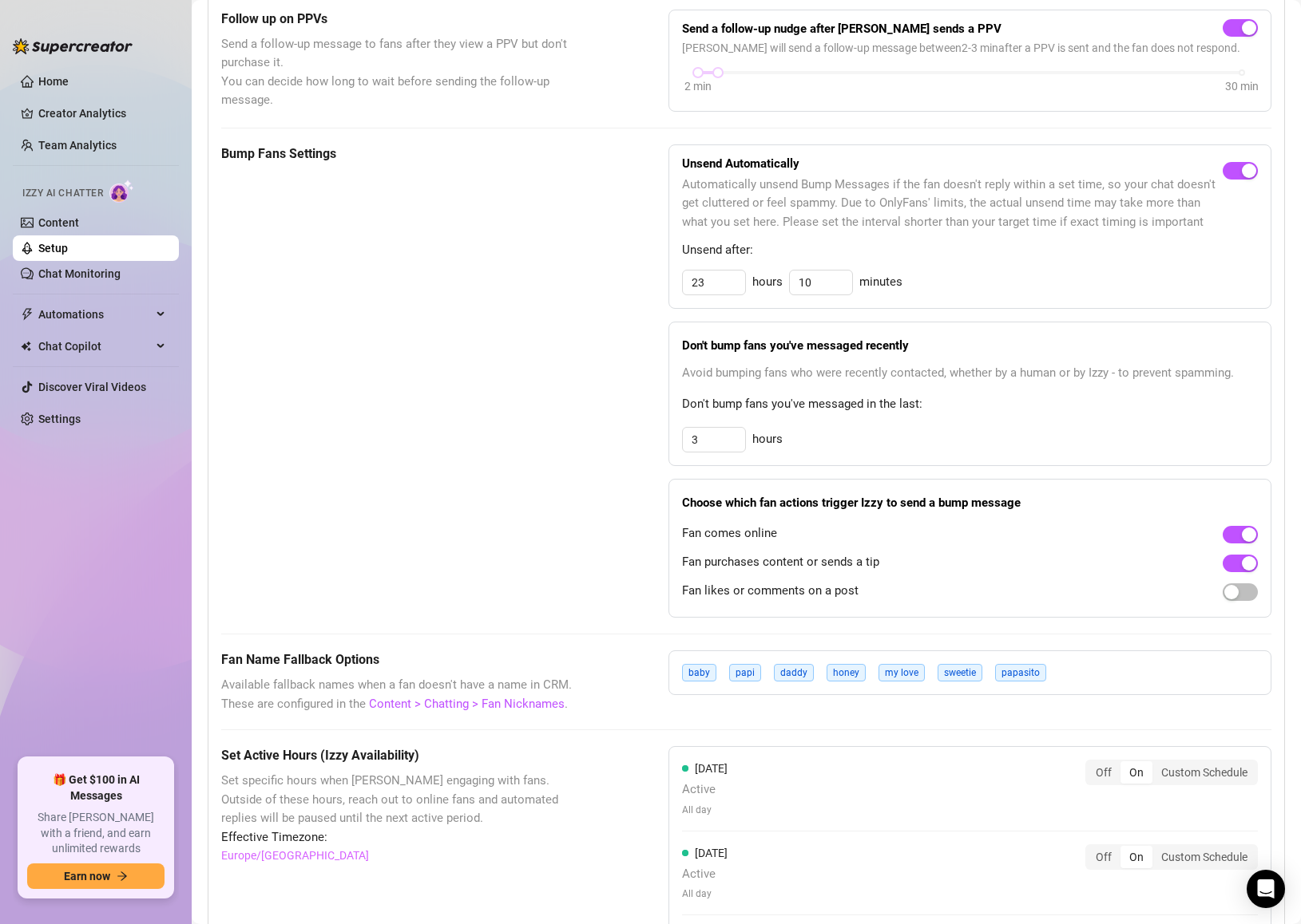
scroll to position [744, 0]
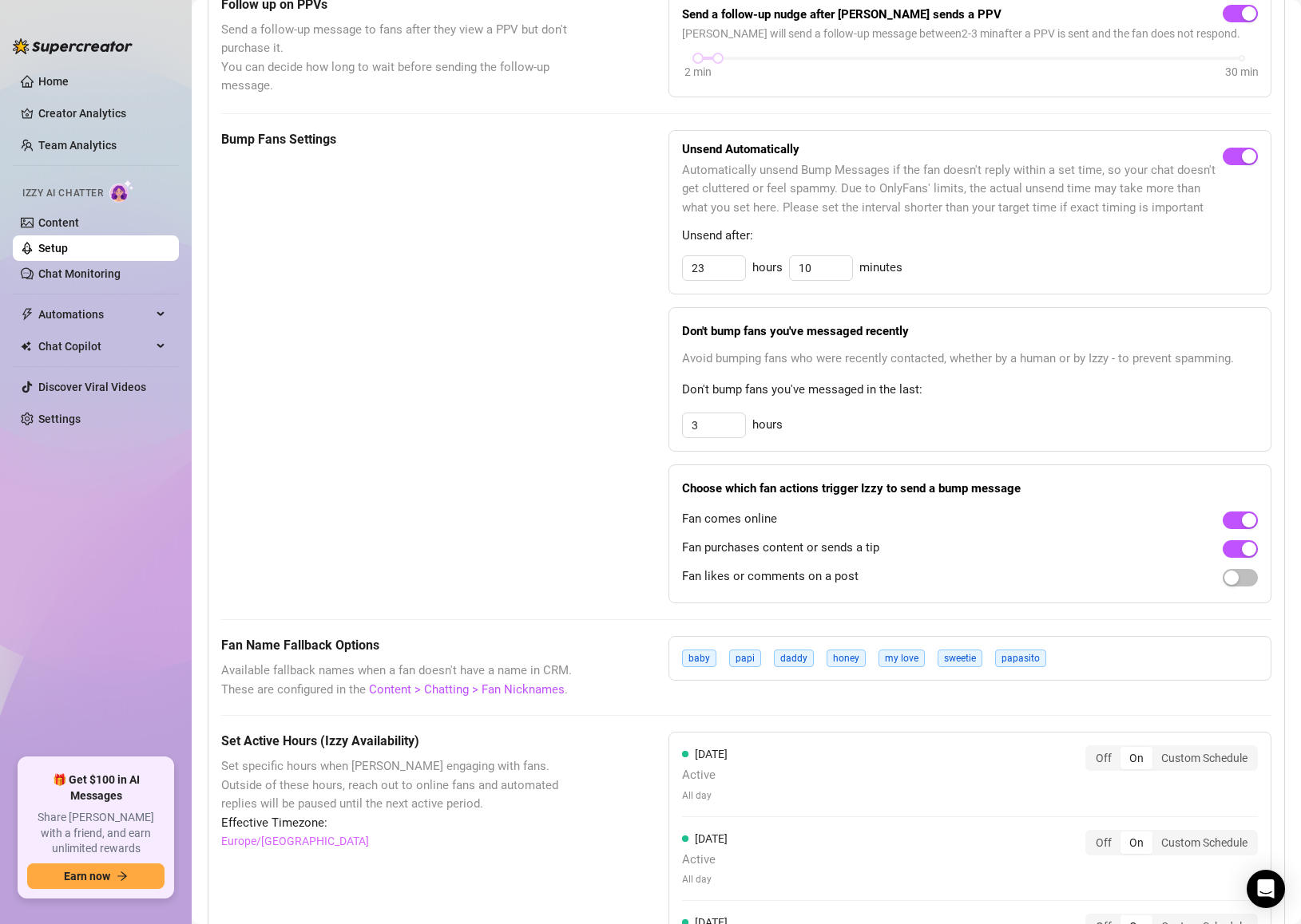
click at [1220, 577] on div "Fan likes or comments on a post" at bounding box center [969, 577] width 576 height 26
click at [1235, 577] on div "button" at bounding box center [1231, 577] width 14 height 14
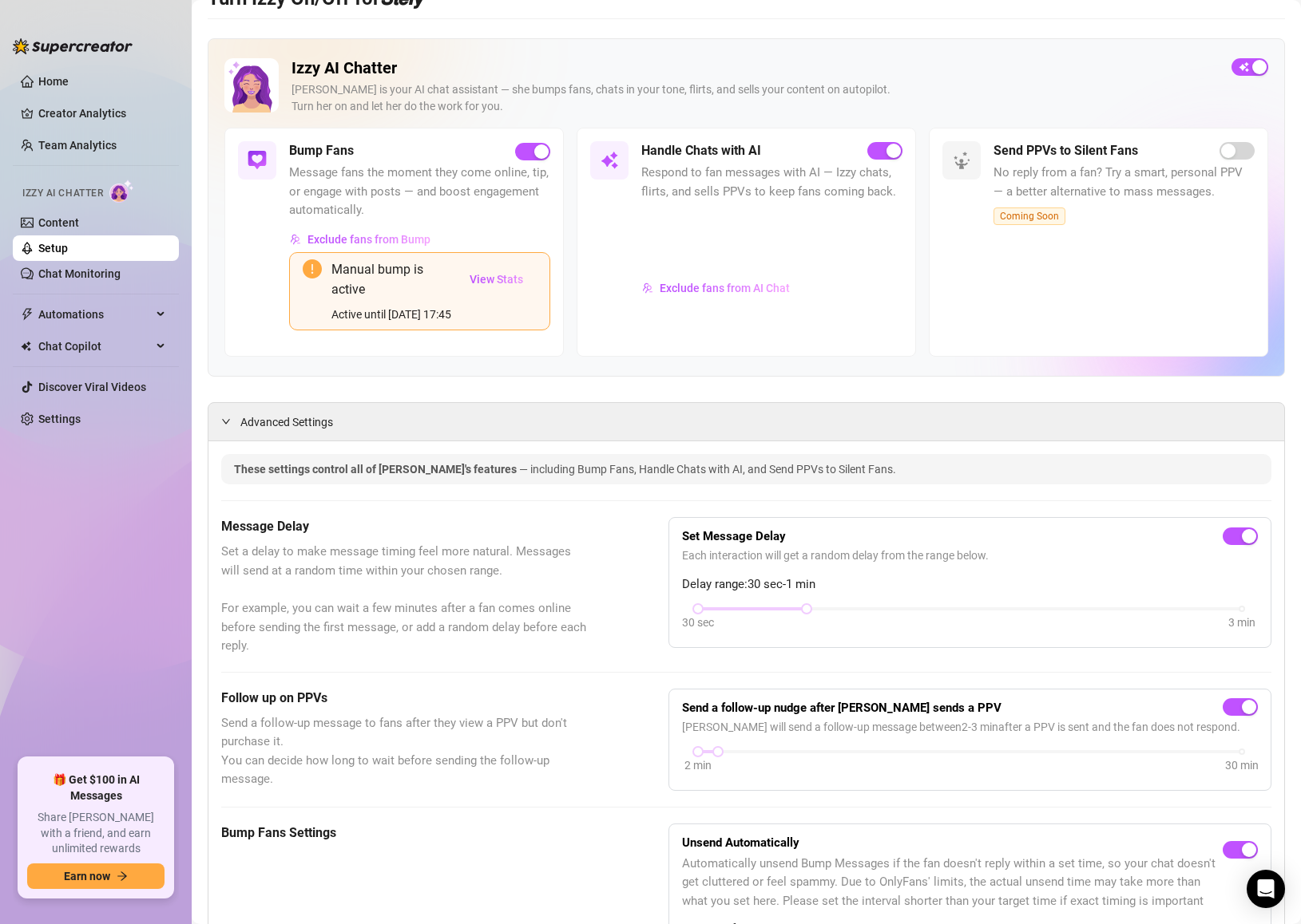
scroll to position [0, 0]
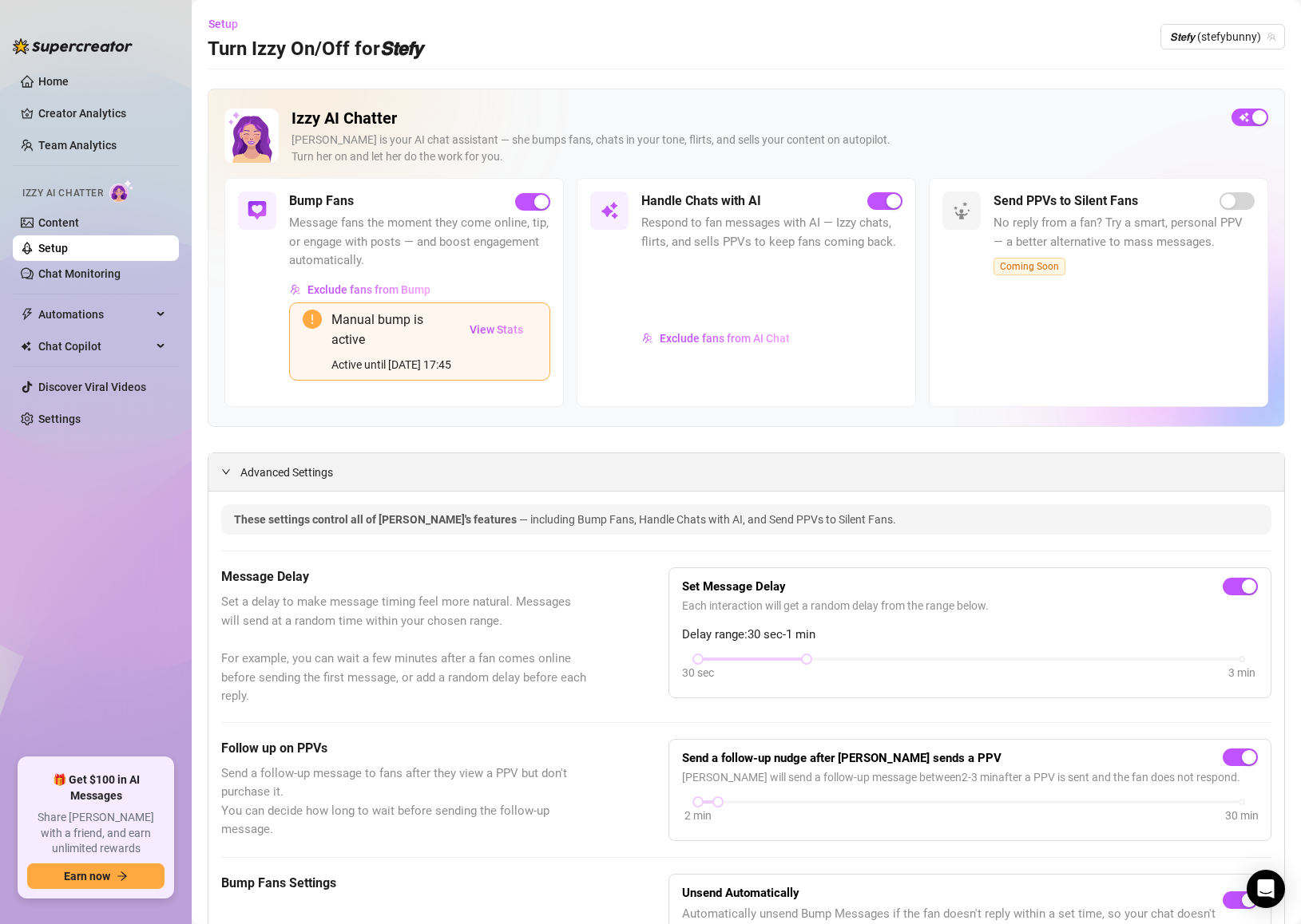
click at [257, 468] on span "Advanced Settings" at bounding box center [287, 473] width 93 height 18
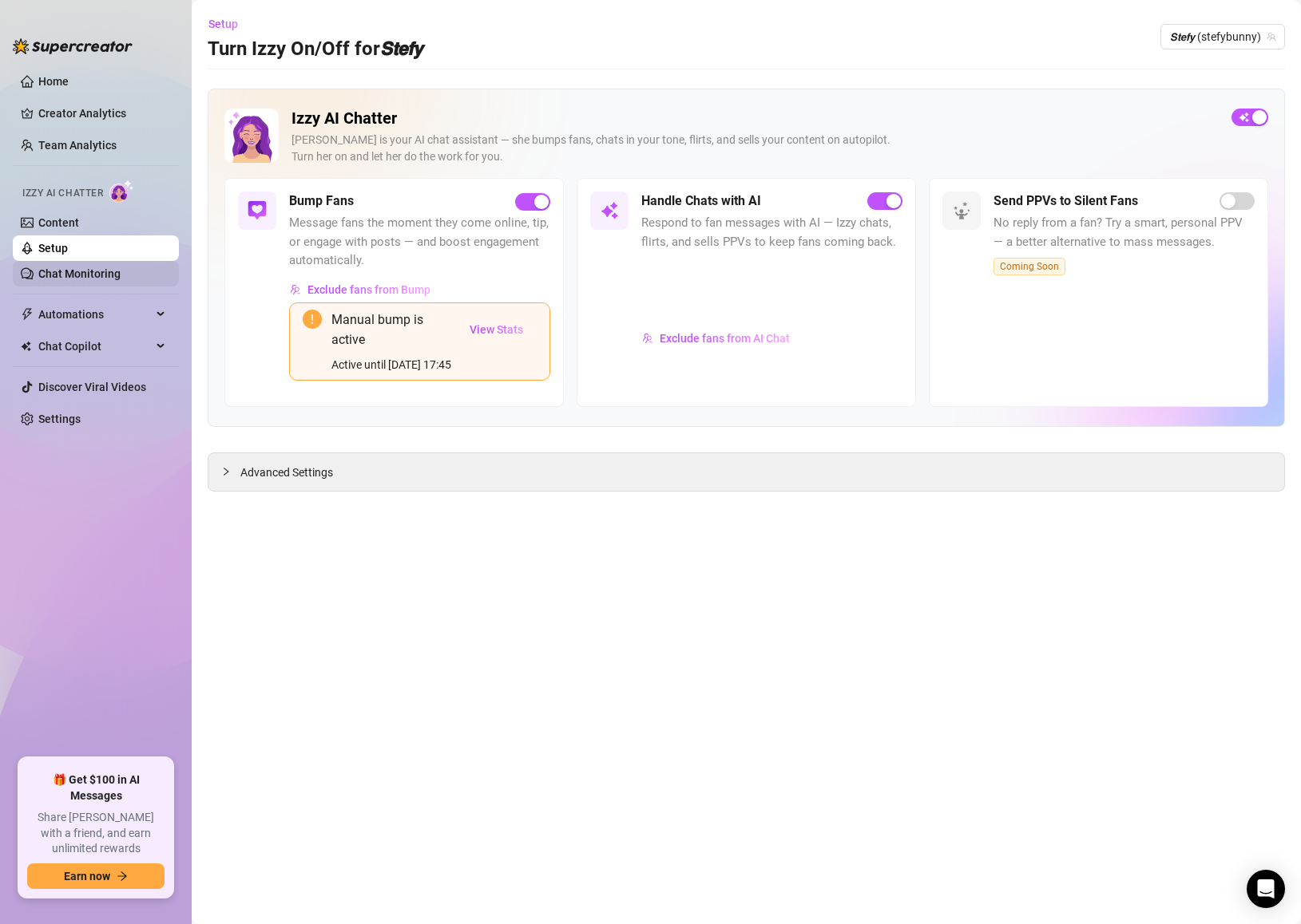
click at [110, 267] on link "Chat Monitoring" at bounding box center [79, 273] width 82 height 12
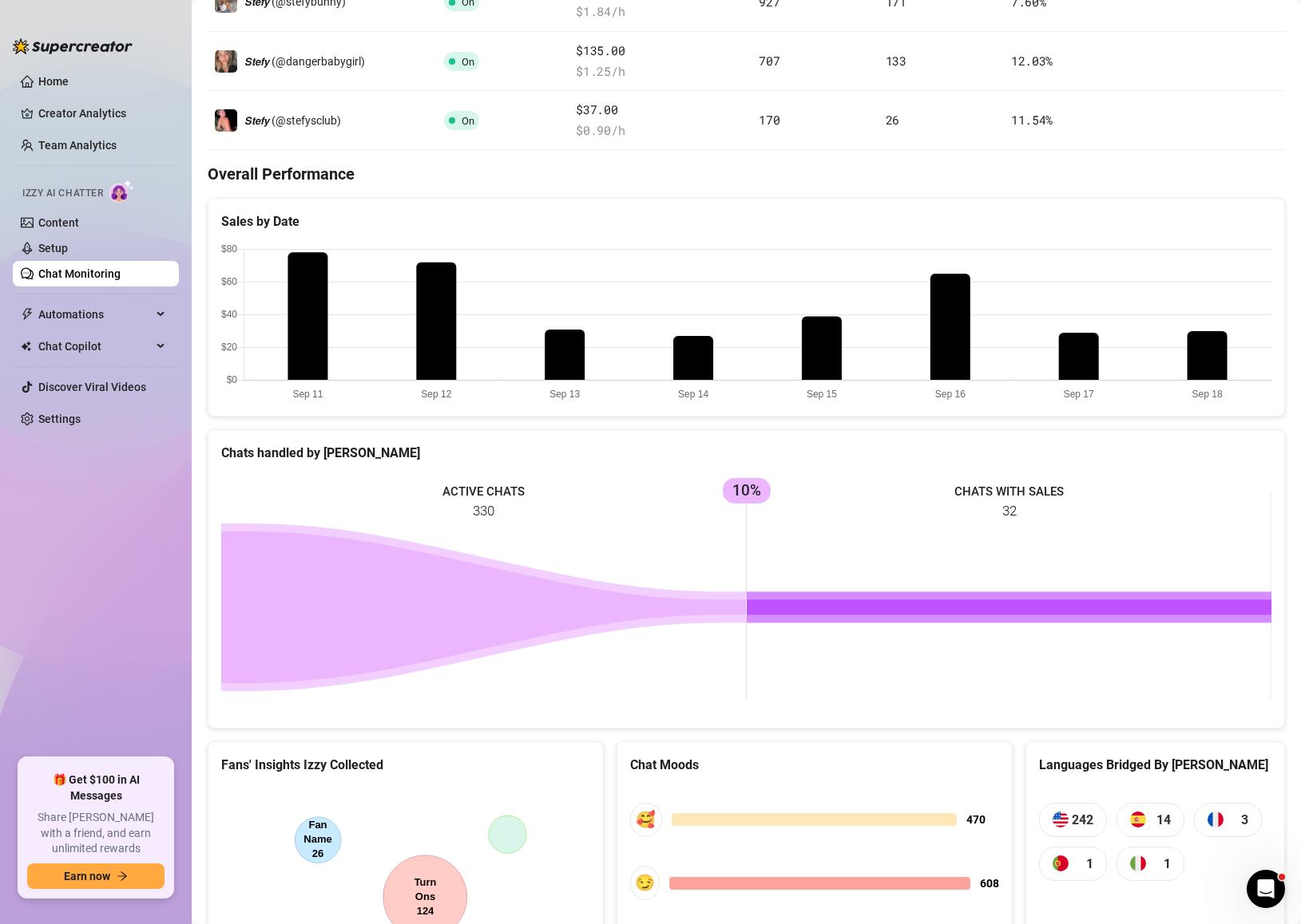
scroll to position [562, 0]
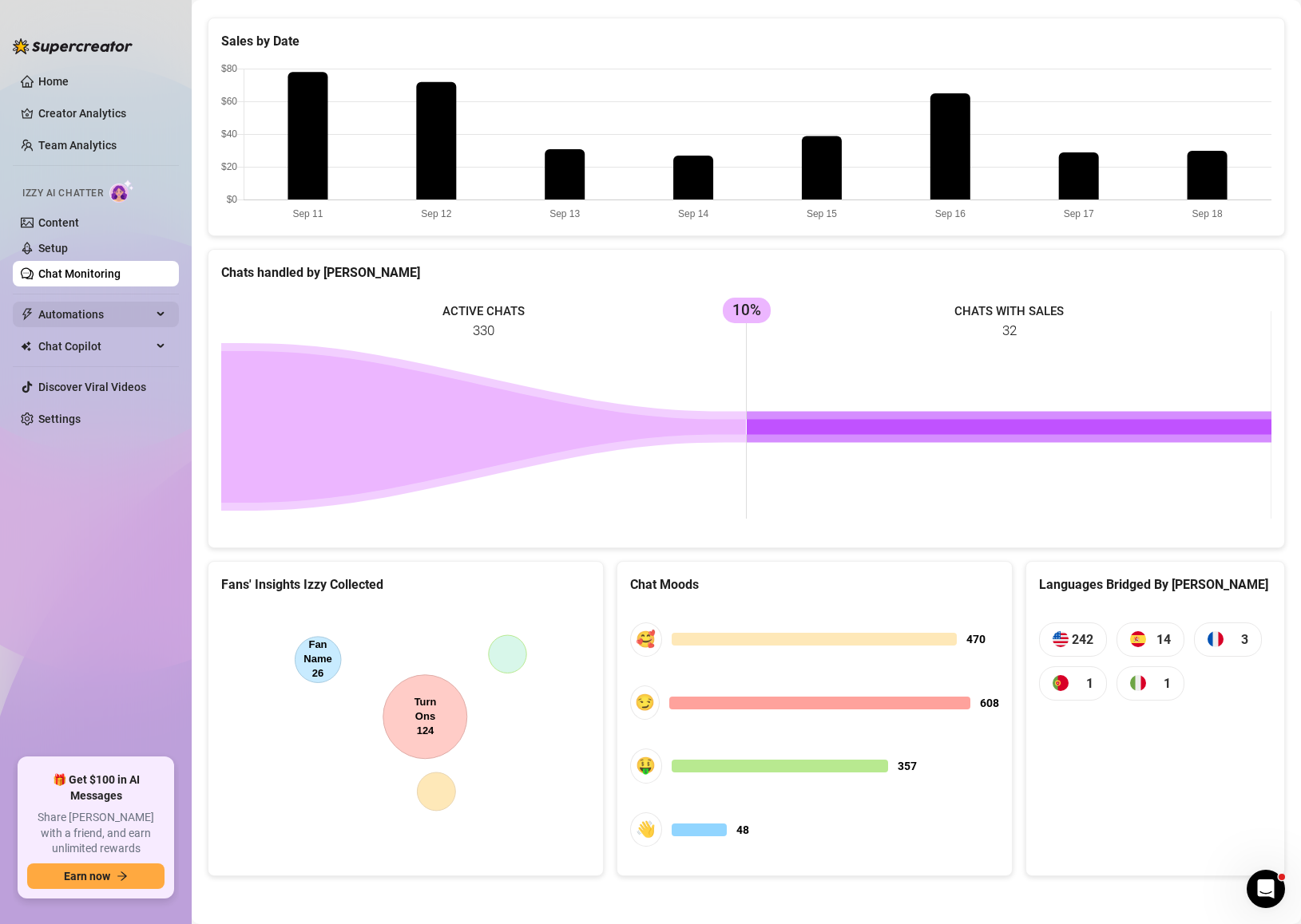
click at [152, 315] on div "Automations" at bounding box center [96, 314] width 166 height 26
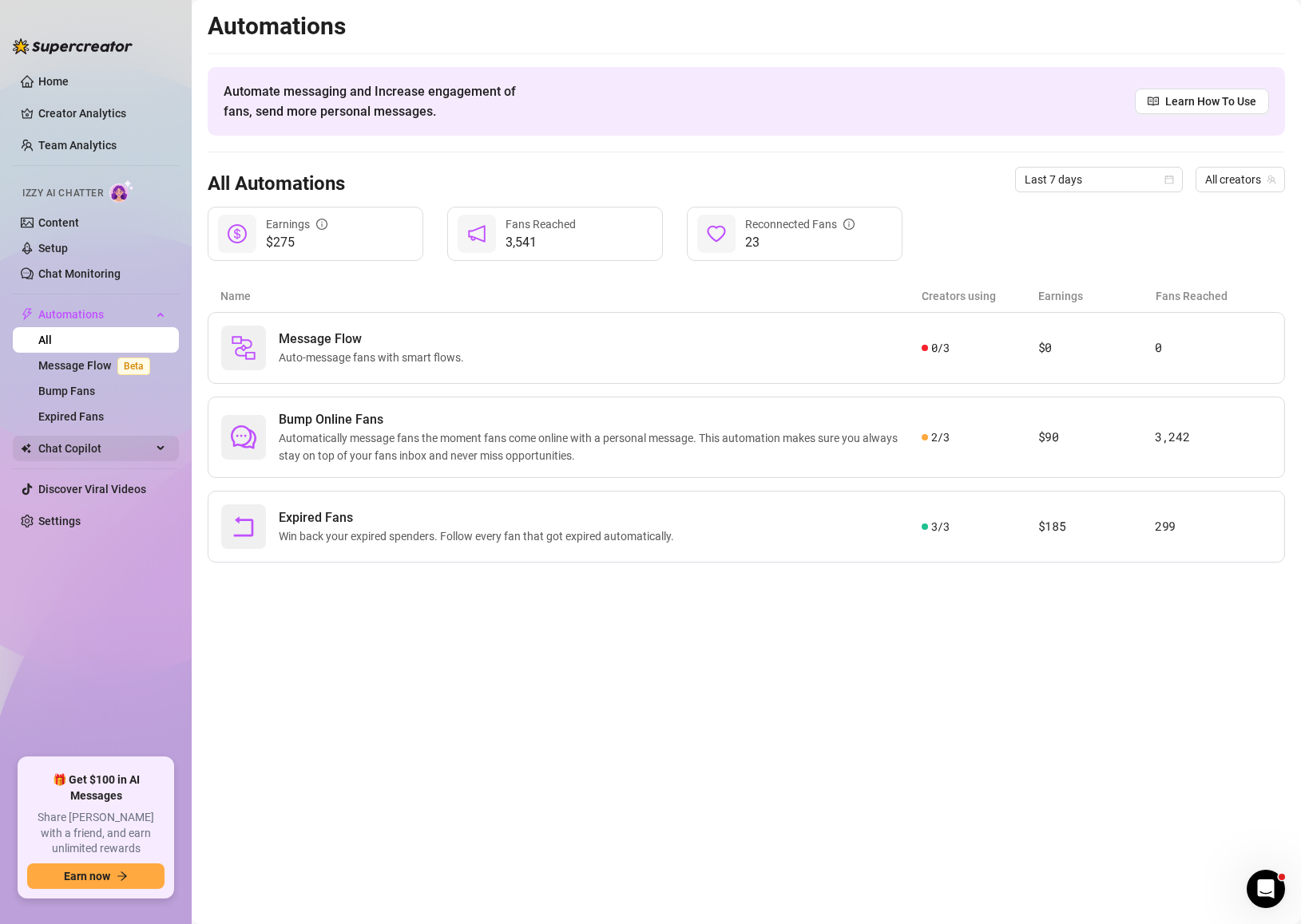
click at [95, 454] on span "Chat Copilot" at bounding box center [95, 448] width 113 height 26
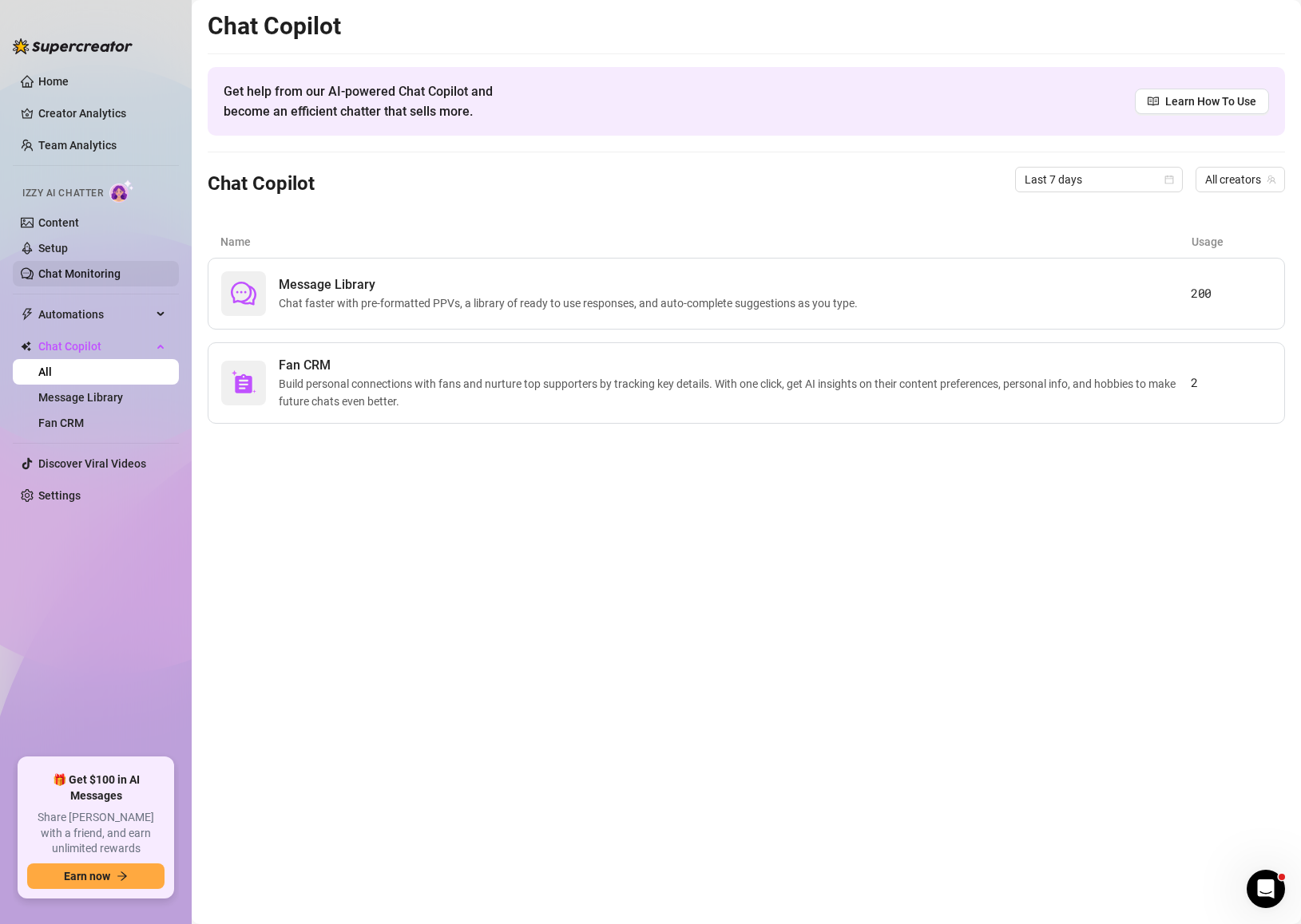
click at [83, 271] on link "Chat Monitoring" at bounding box center [79, 273] width 82 height 12
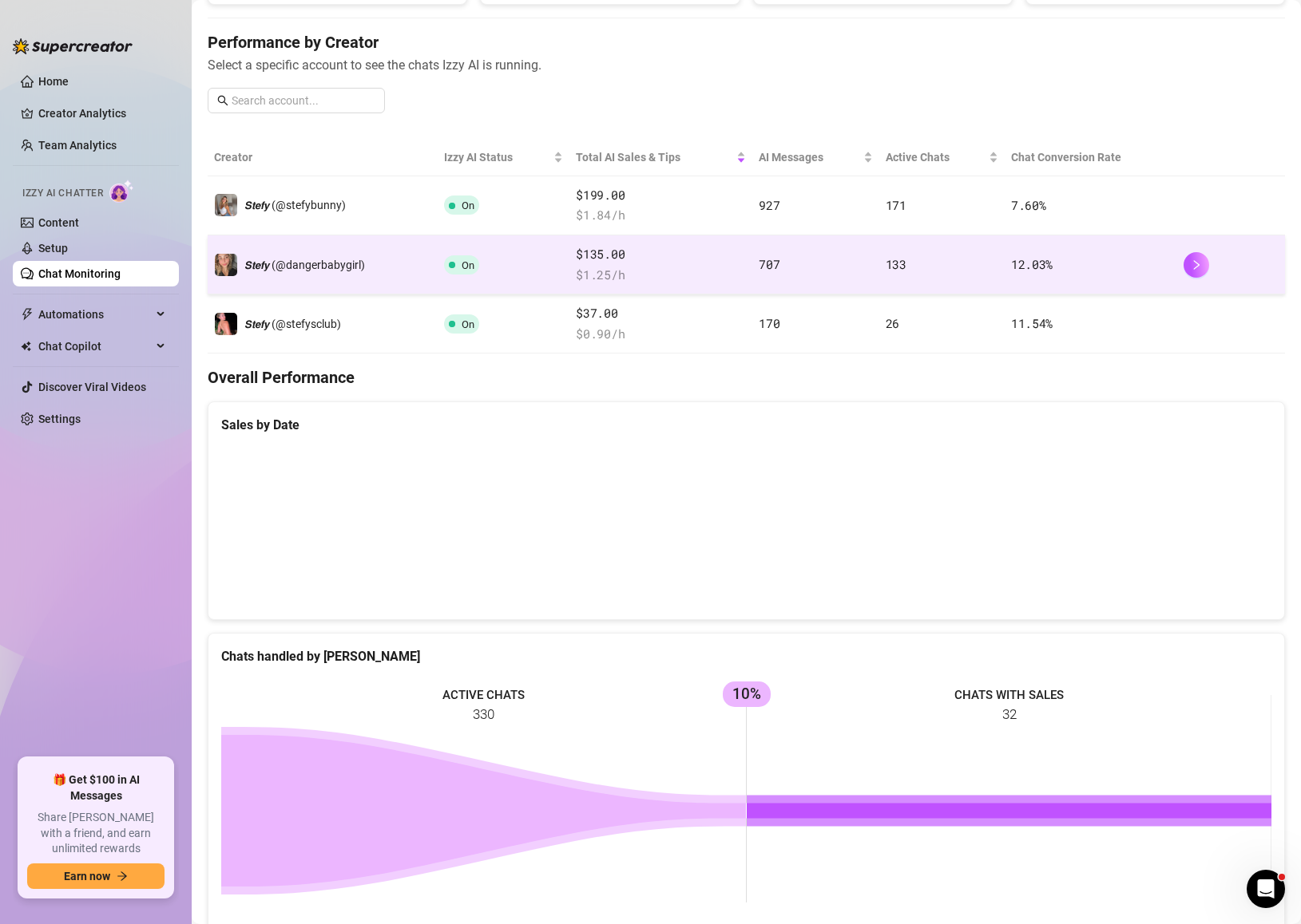
scroll to position [189, 0]
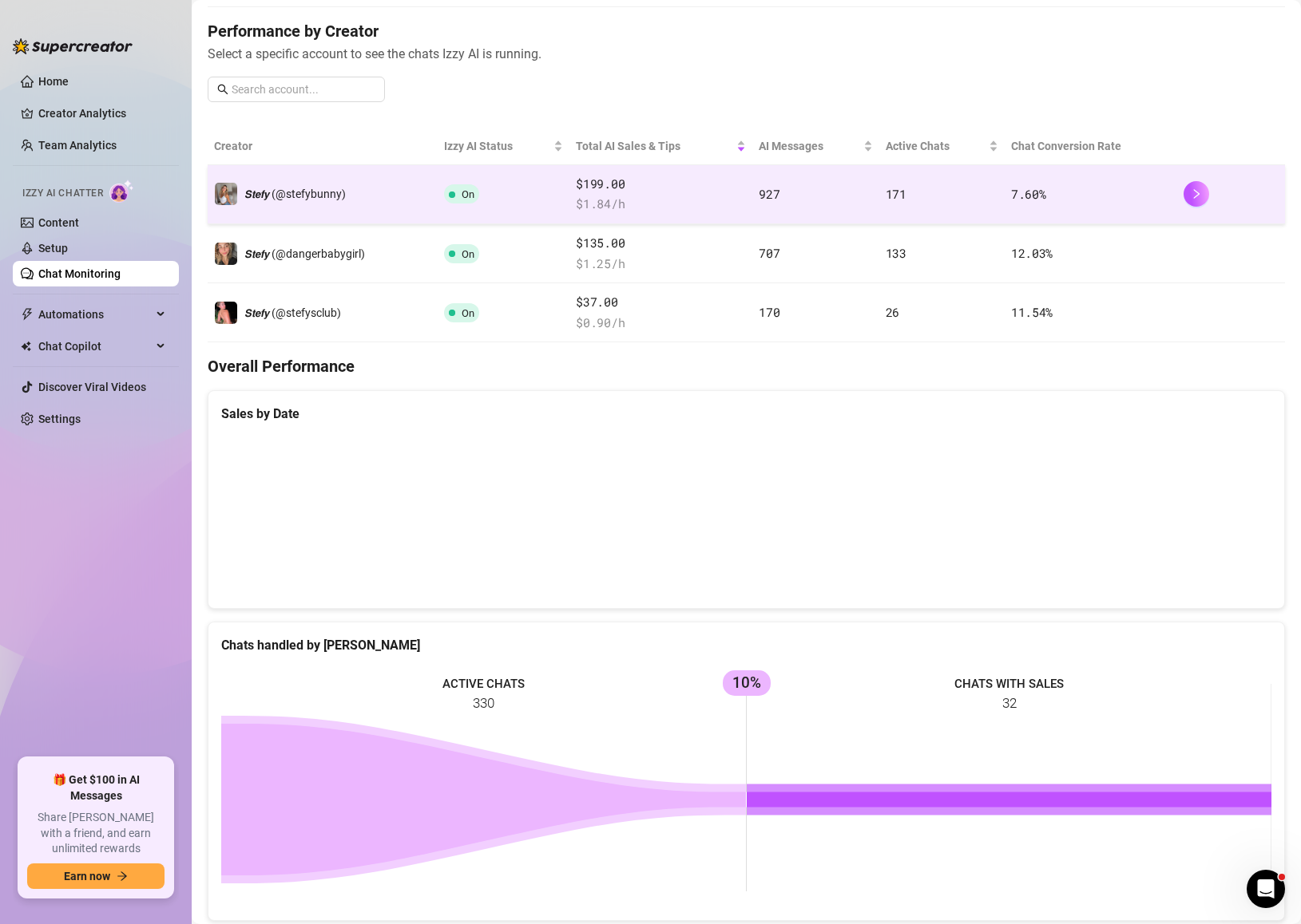
click at [547, 206] on td "On" at bounding box center [504, 195] width 133 height 59
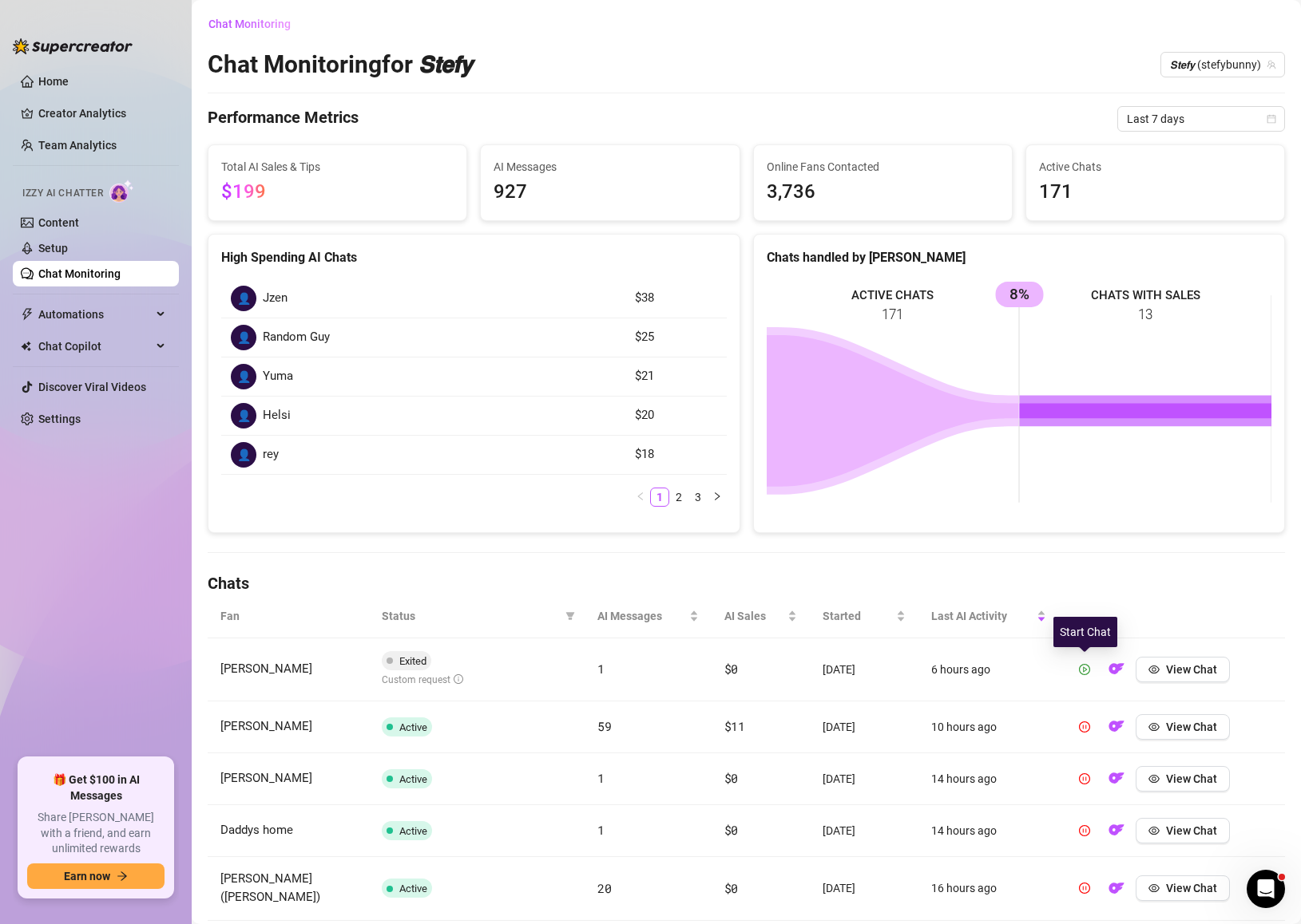
click at [1090, 669] on icon "play-circle" at bounding box center [1084, 669] width 11 height 11
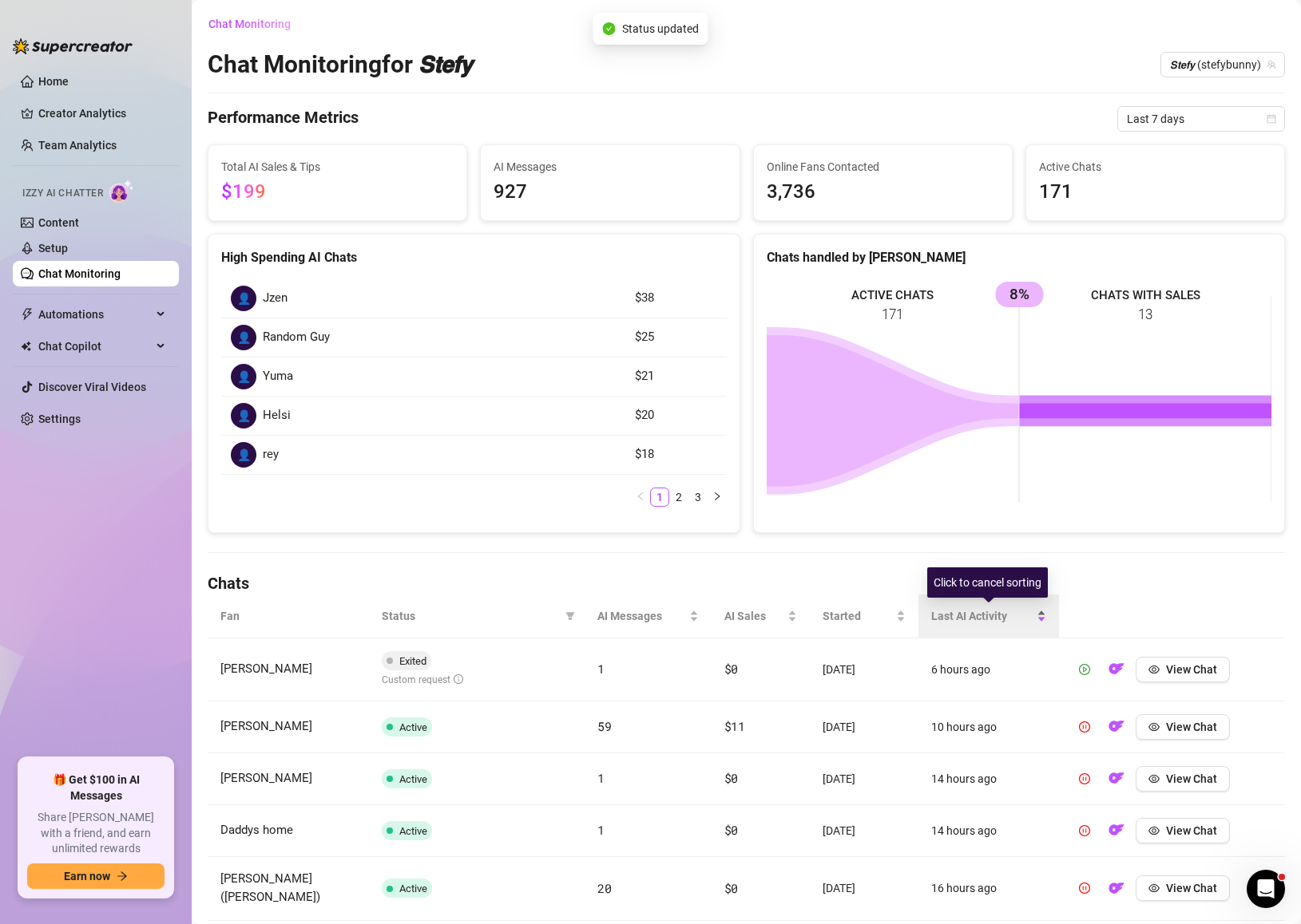
click at [953, 622] on span "Last AI Activity" at bounding box center [983, 616] width 103 height 18
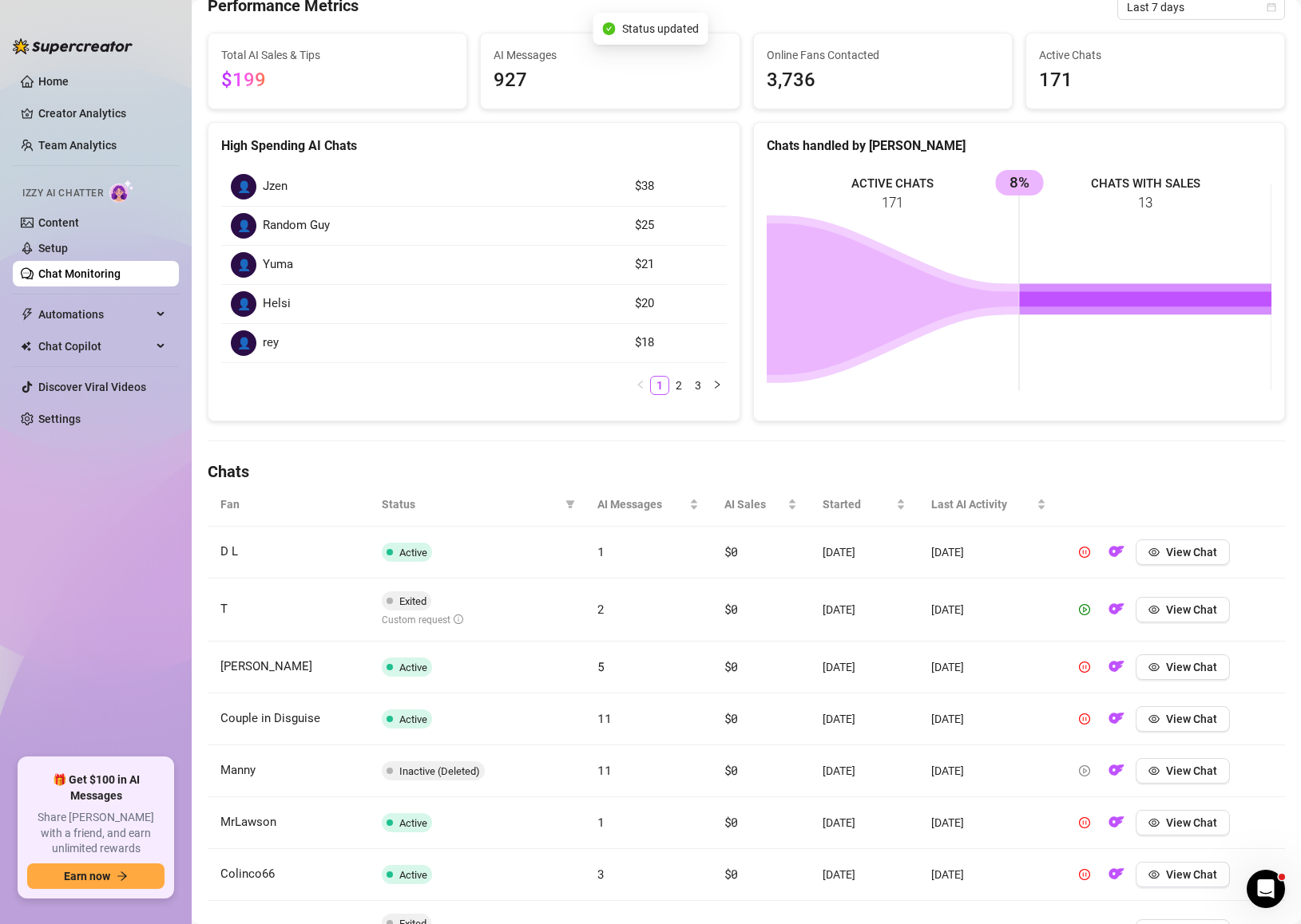
scroll to position [130, 0]
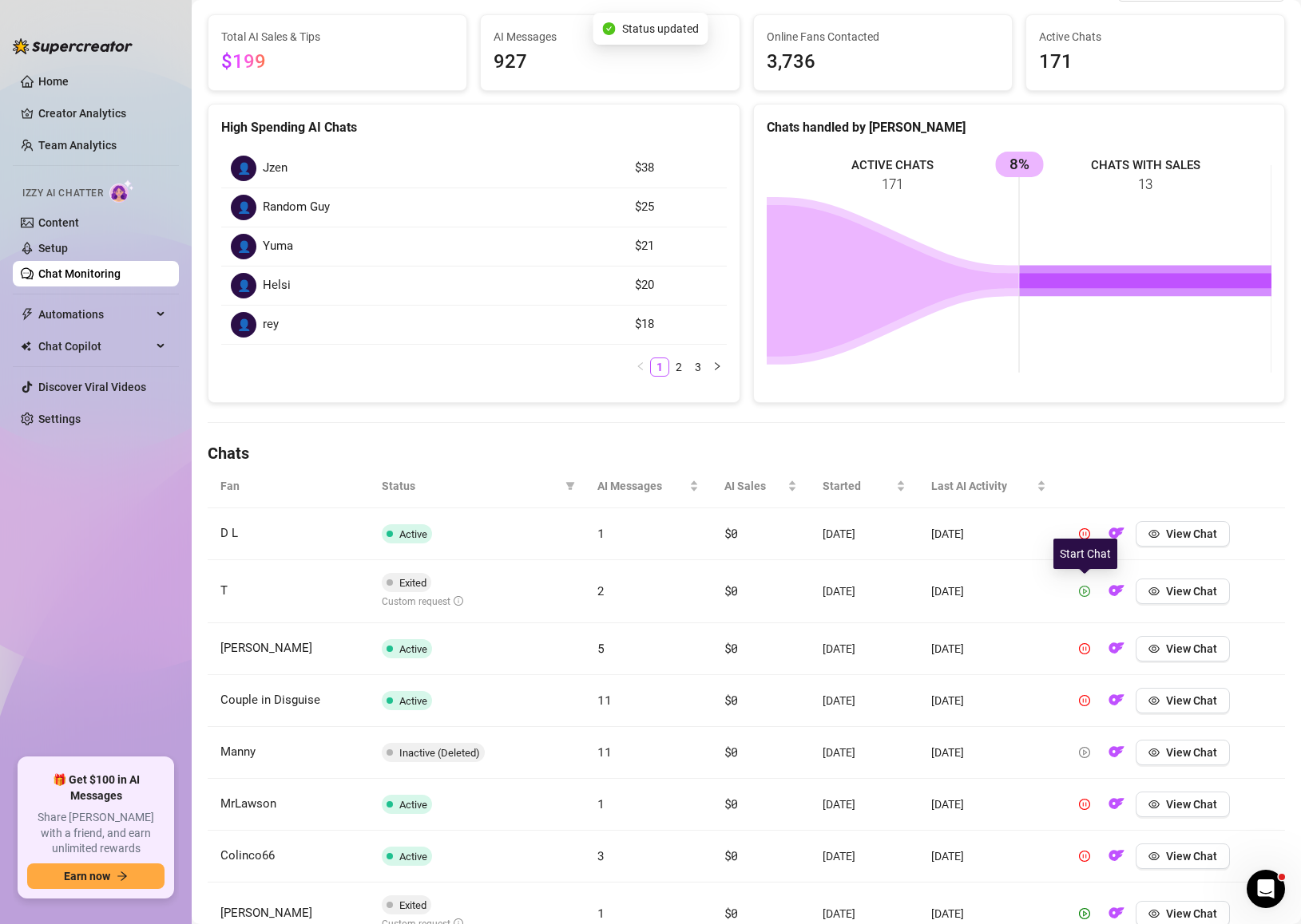
click at [1088, 598] on button "button" at bounding box center [1084, 592] width 26 height 26
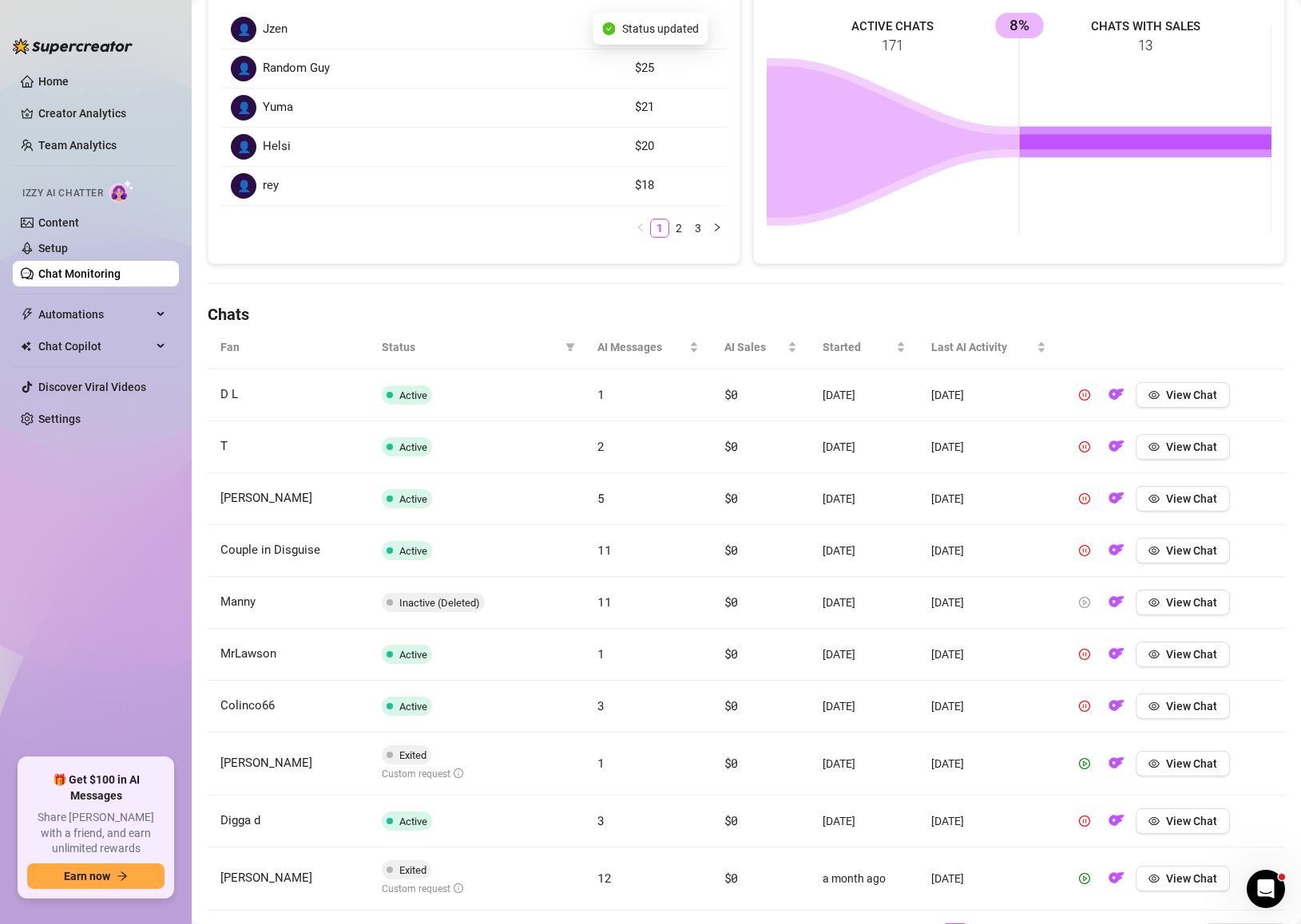
scroll to position [355, 0]
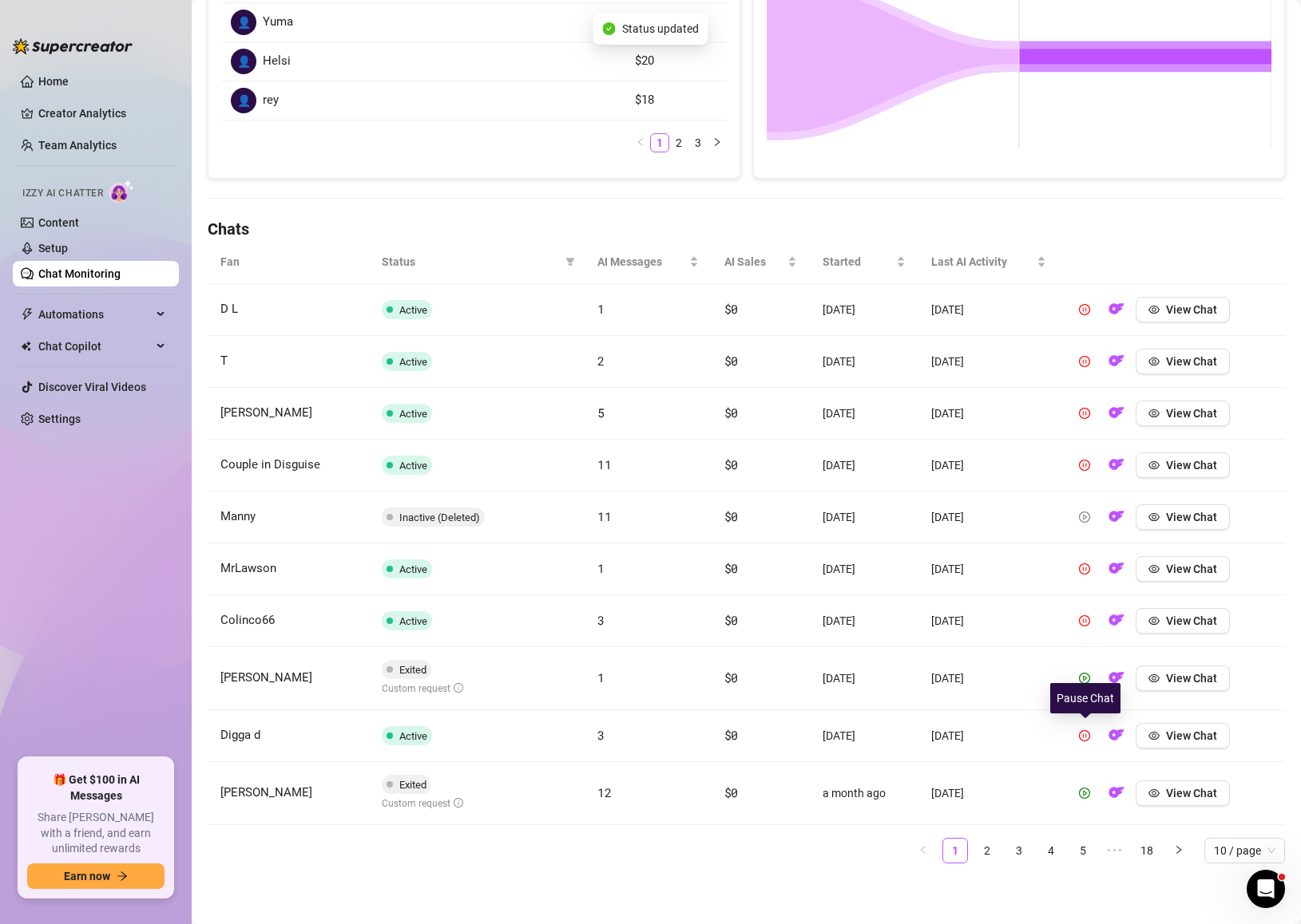
click at [1088, 688] on div "Pause Chat" at bounding box center [1084, 699] width 70 height 30
click at [1088, 678] on icon "play-circle" at bounding box center [1084, 678] width 11 height 11
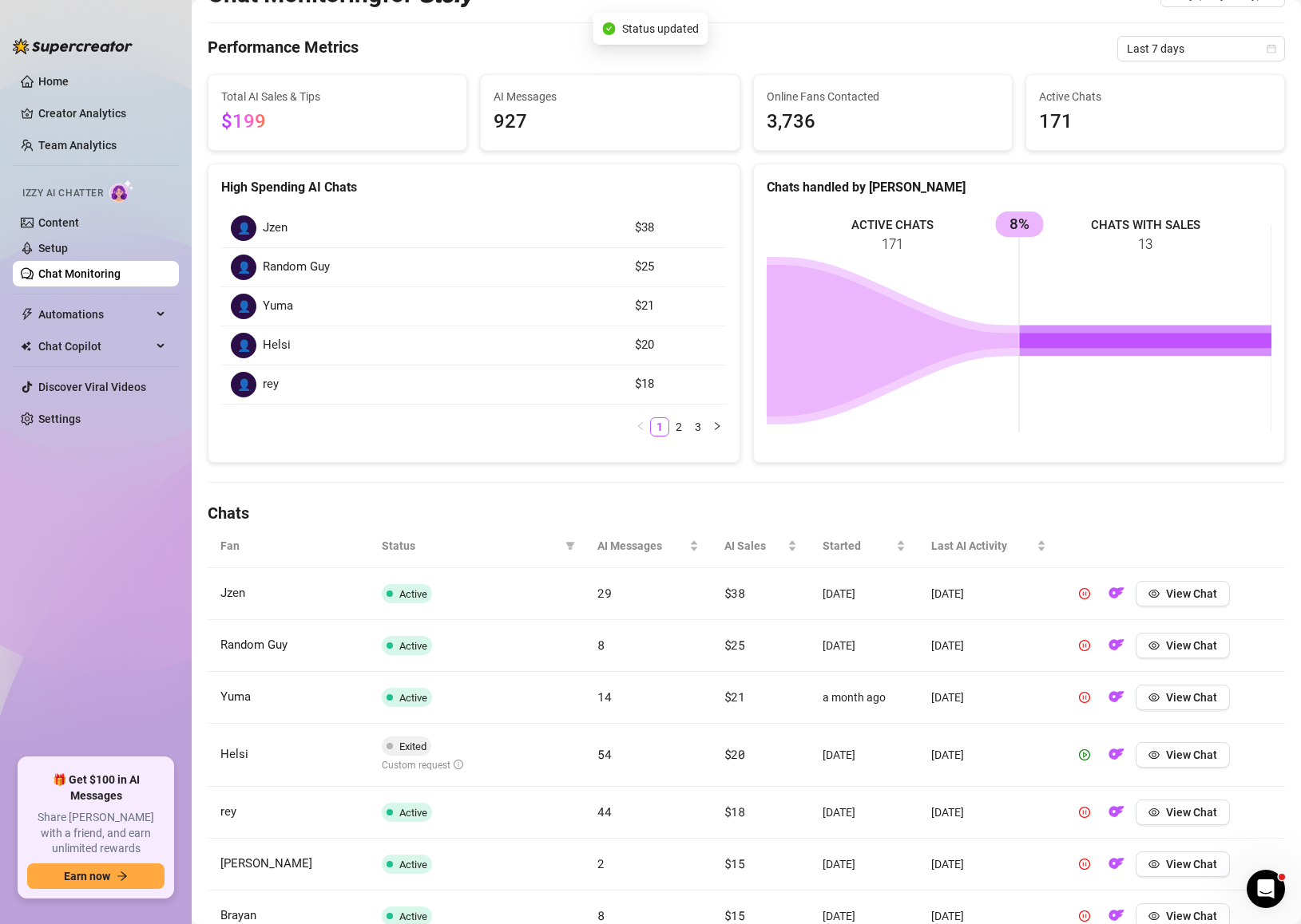
scroll to position [0, 0]
